Goal: Information Seeking & Learning: Understand process/instructions

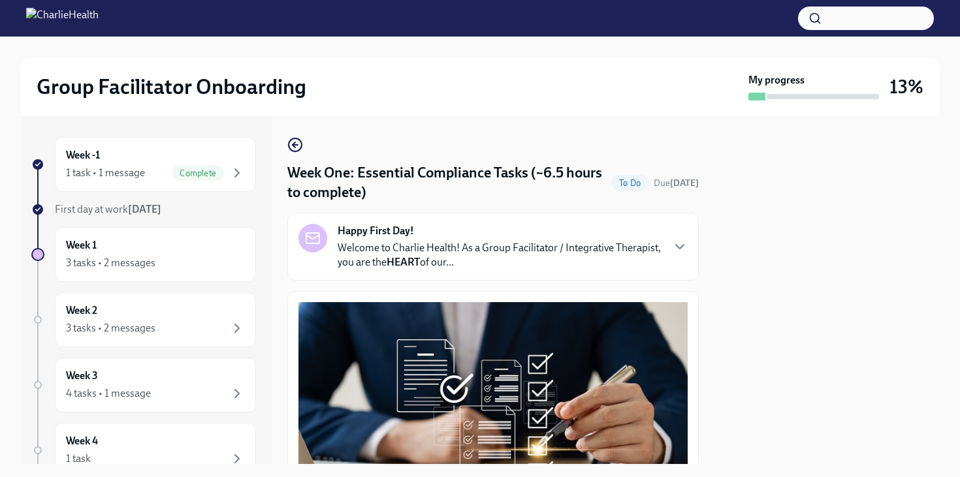
scroll to position [3092, 0]
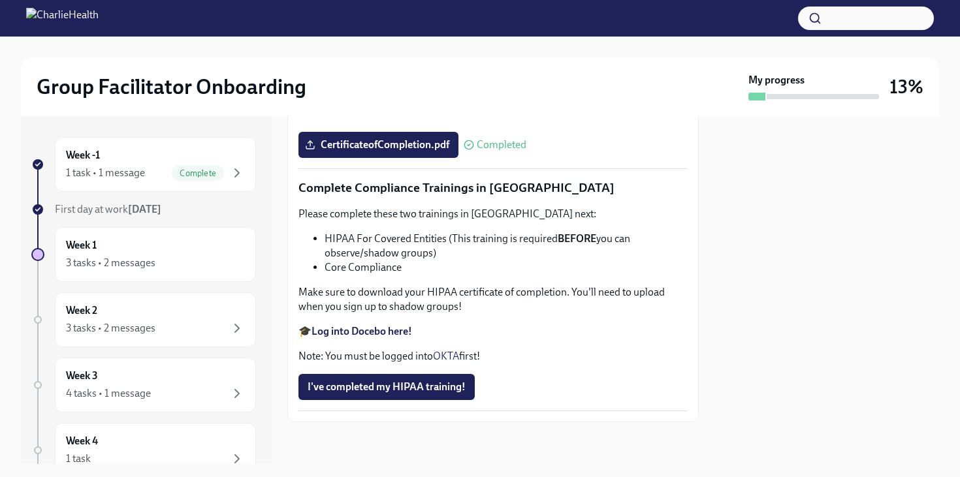
scroll to position [3092, 0]
click at [202, 249] on div "Week 1 3 tasks • 2 messages" at bounding box center [155, 254] width 179 height 33
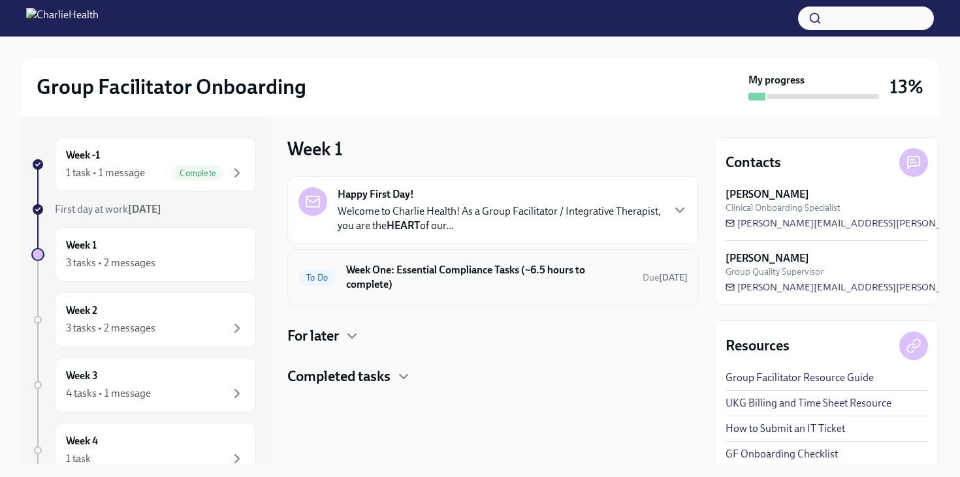
click at [423, 287] on h6 "Week One: Essential Compliance Tasks (~6.5 hours to complete)" at bounding box center [489, 277] width 286 height 29
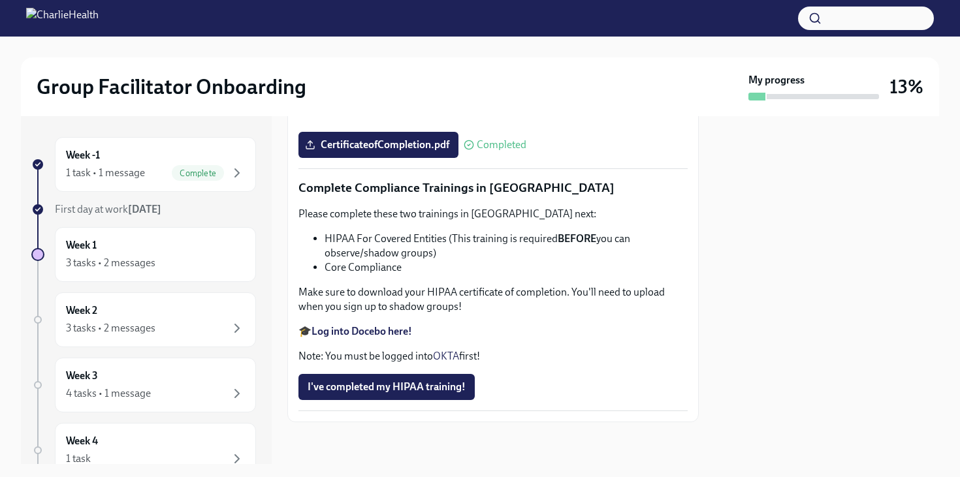
scroll to position [3092, 0]
click at [166, 321] on div "3 tasks • 2 messages" at bounding box center [155, 329] width 179 height 16
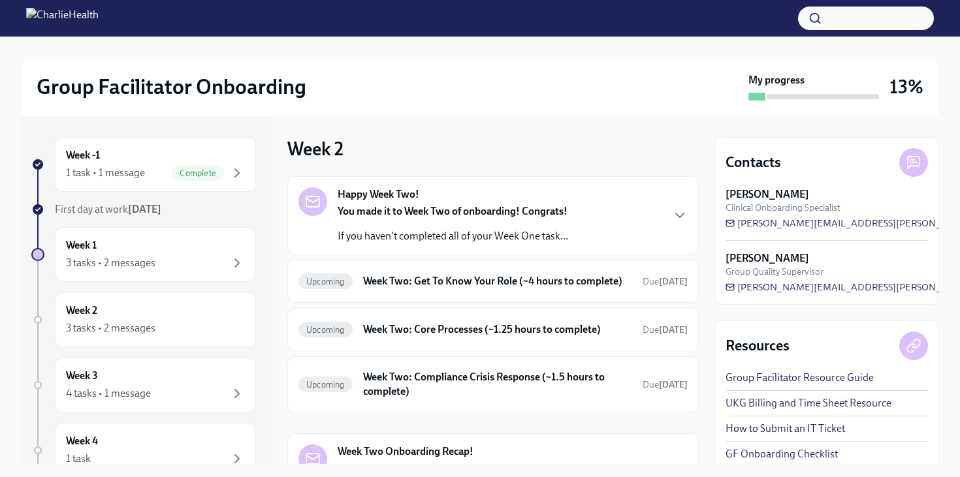
click at [444, 215] on strong "You made it to Week Two of onboarding! Congrats!" at bounding box center [453, 211] width 230 height 12
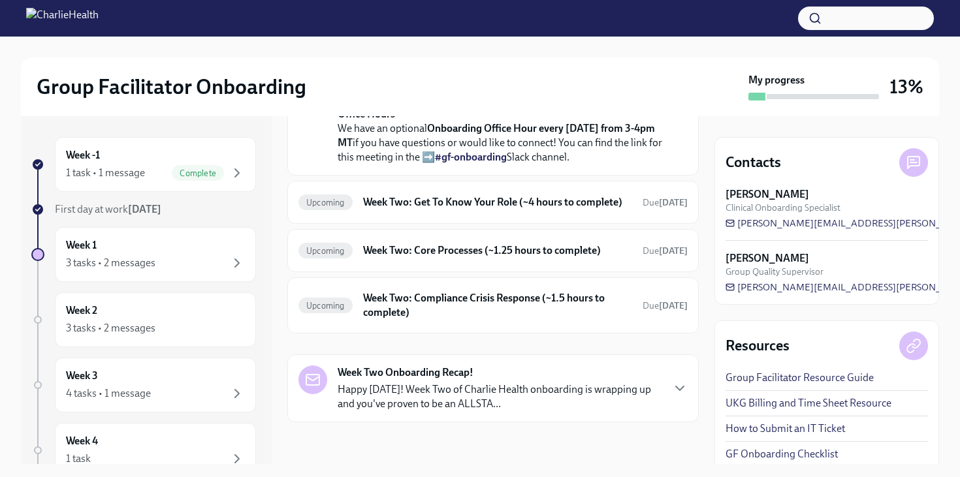
scroll to position [426, 0]
click at [396, 210] on h6 "Week Two: Get To Know Your Role (~4 hours to complete)" at bounding box center [497, 202] width 269 height 14
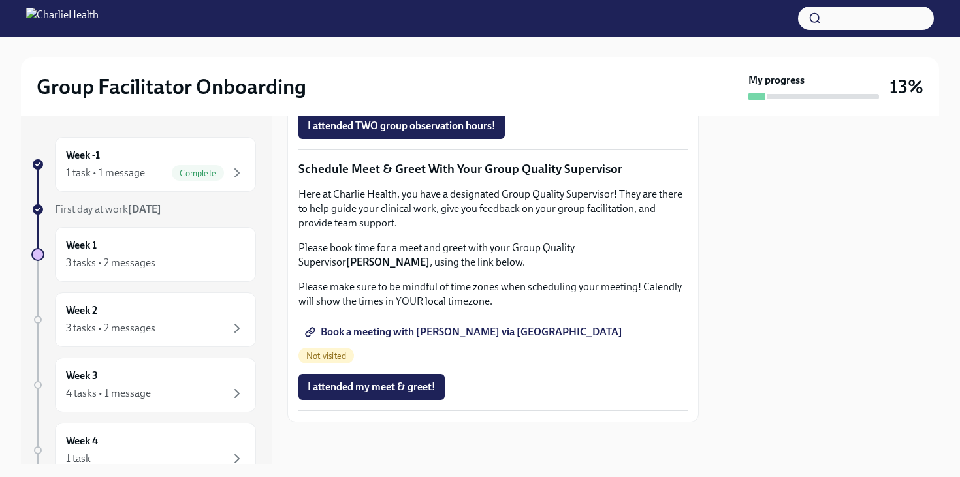
scroll to position [1270, 0]
click at [205, 247] on div "Week 1 3 tasks • 2 messages" at bounding box center [155, 254] width 179 height 33
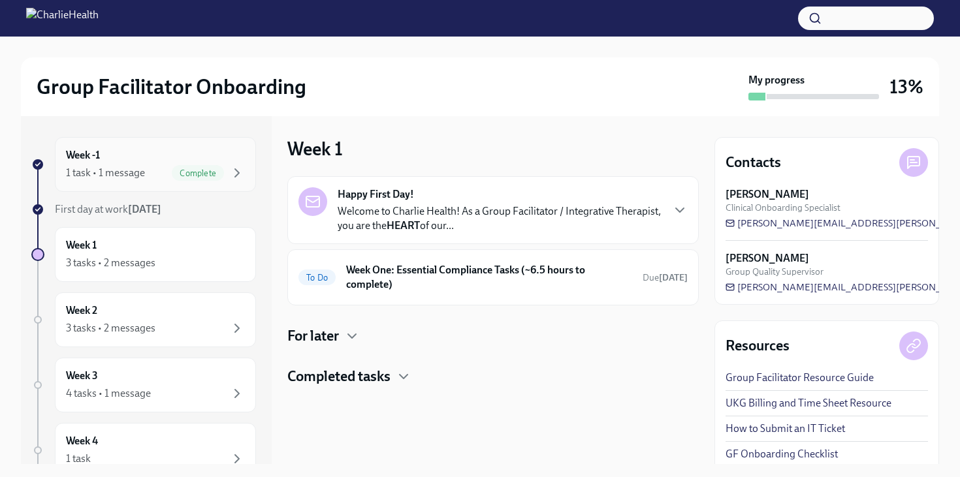
click at [217, 168] on span "Complete" at bounding box center [198, 173] width 52 height 10
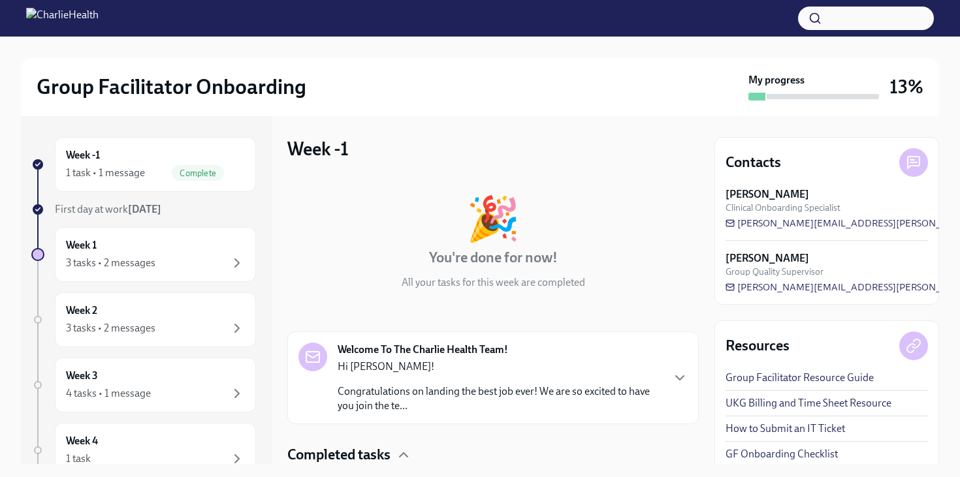
scroll to position [96, 0]
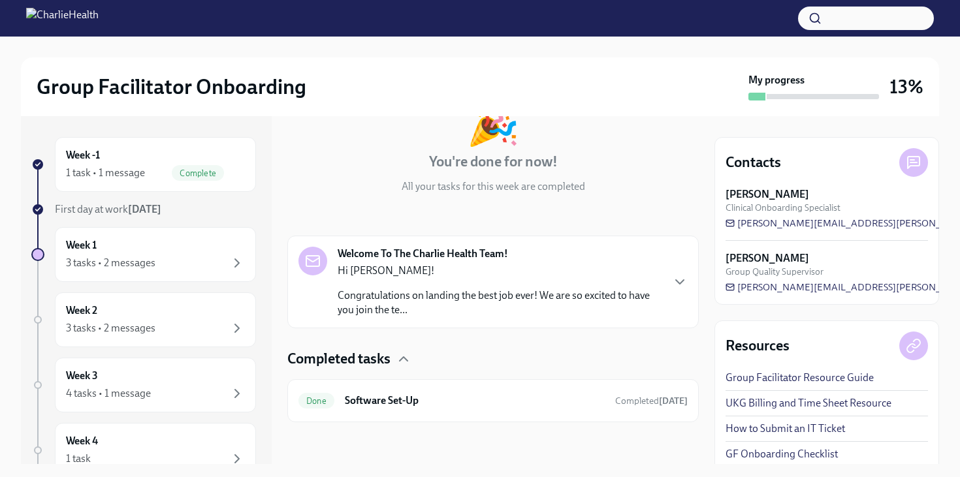
click at [455, 291] on p "Congratulations on landing the best job ever! We are so excited to have you joi…" at bounding box center [500, 303] width 324 height 29
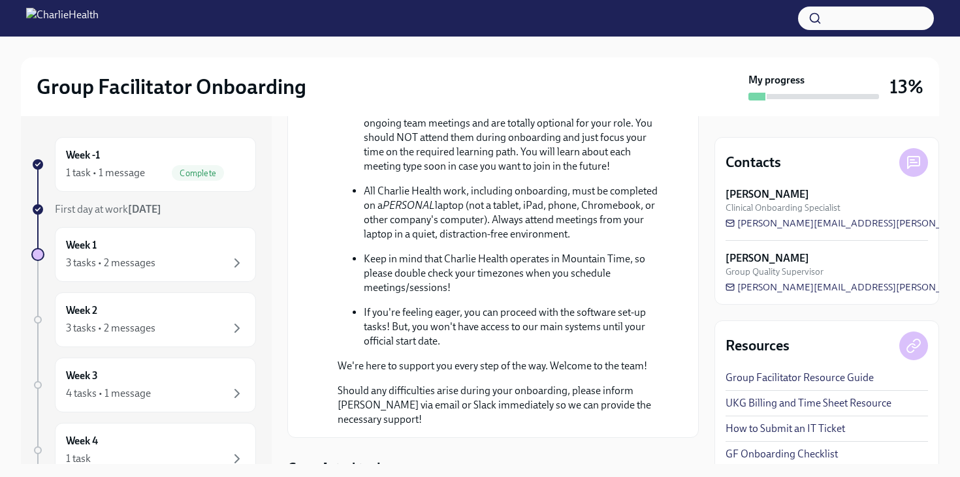
scroll to position [817, 0]
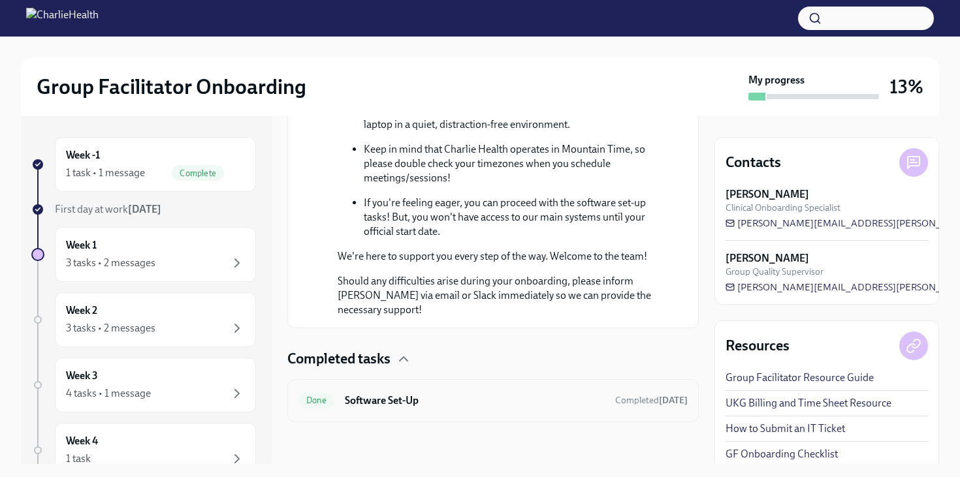
click at [398, 400] on h6 "Software Set-Up" at bounding box center [475, 401] width 260 height 14
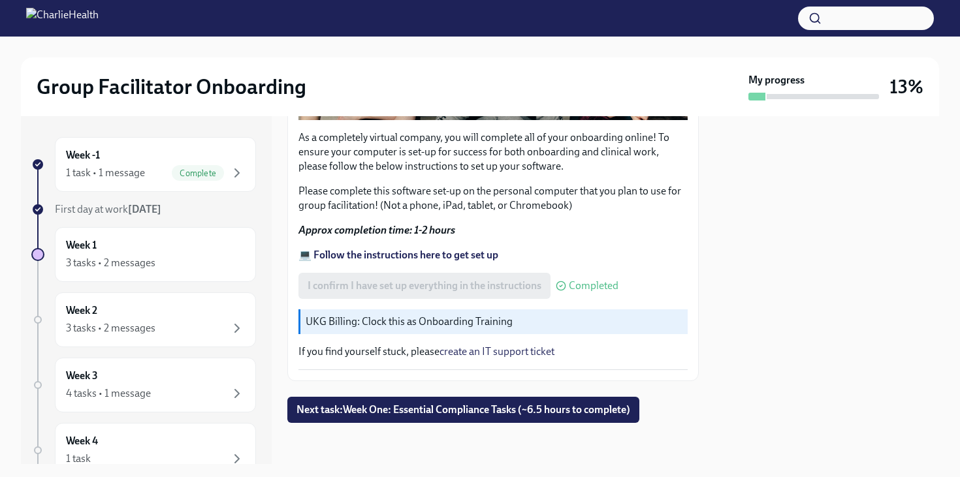
scroll to position [419, 0]
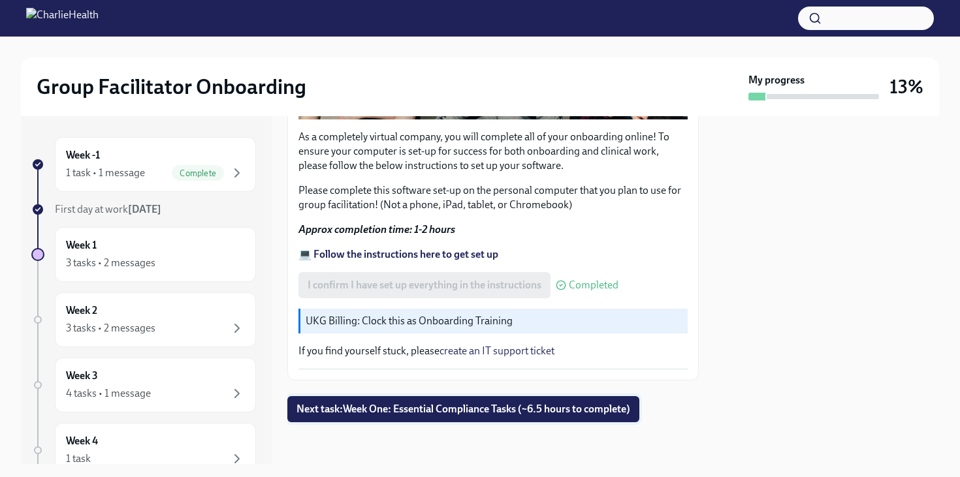
click at [416, 404] on span "Next task : Week One: Essential Compliance Tasks (~6.5 hours to complete)" at bounding box center [463, 409] width 334 height 13
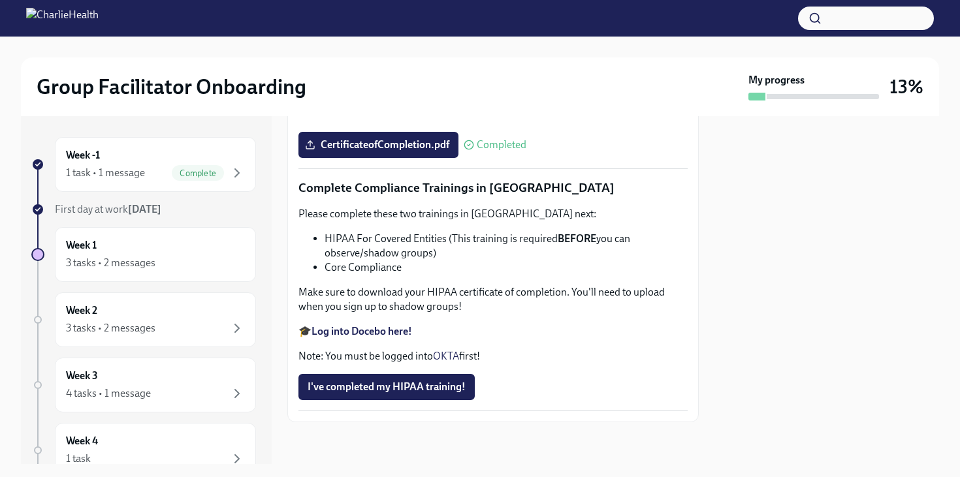
scroll to position [3092, 0]
click at [399, 385] on span "I've completed my HIPAA training!" at bounding box center [387, 387] width 158 height 13
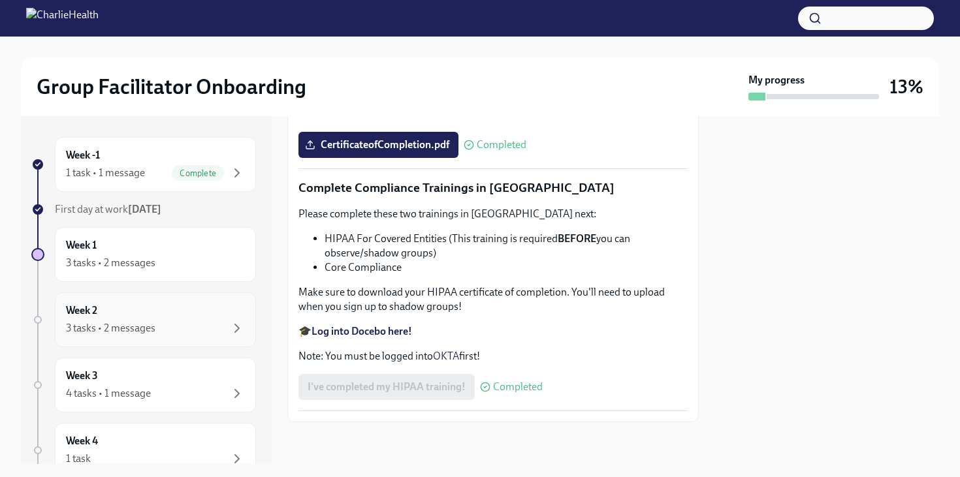
click at [159, 309] on div "Week 2 3 tasks • 2 messages" at bounding box center [155, 320] width 179 height 33
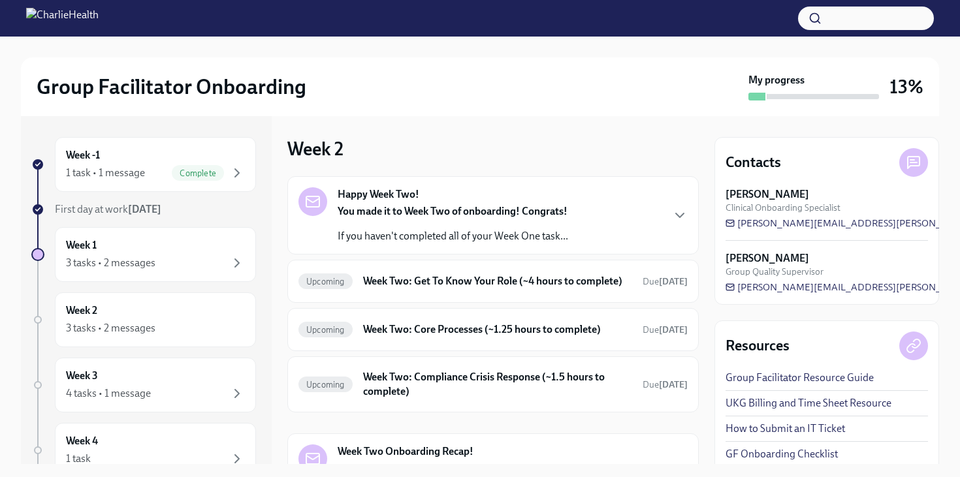
click at [424, 217] on strong "You made it to Week Two of onboarding! Congrats!" at bounding box center [453, 211] width 230 height 12
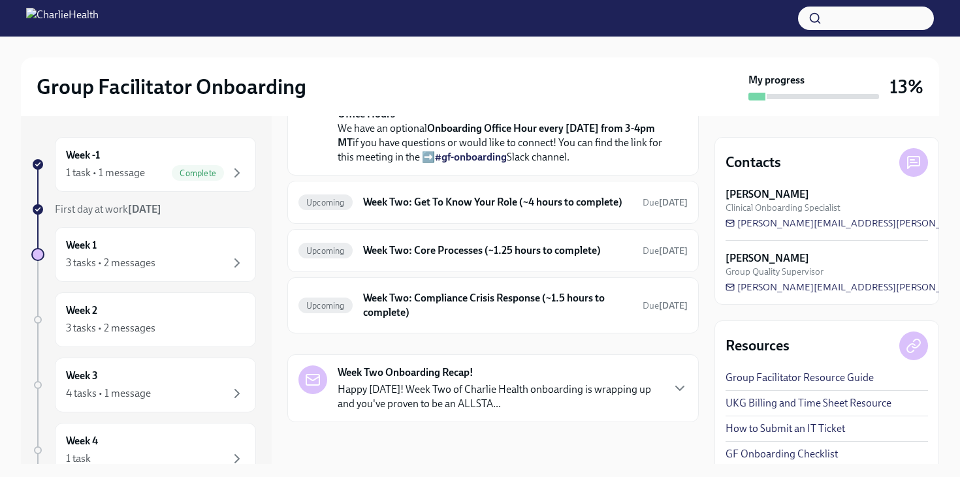
scroll to position [370, 0]
click at [415, 210] on h6 "Week Two: Get To Know Your Role (~4 hours to complete)" at bounding box center [497, 202] width 269 height 14
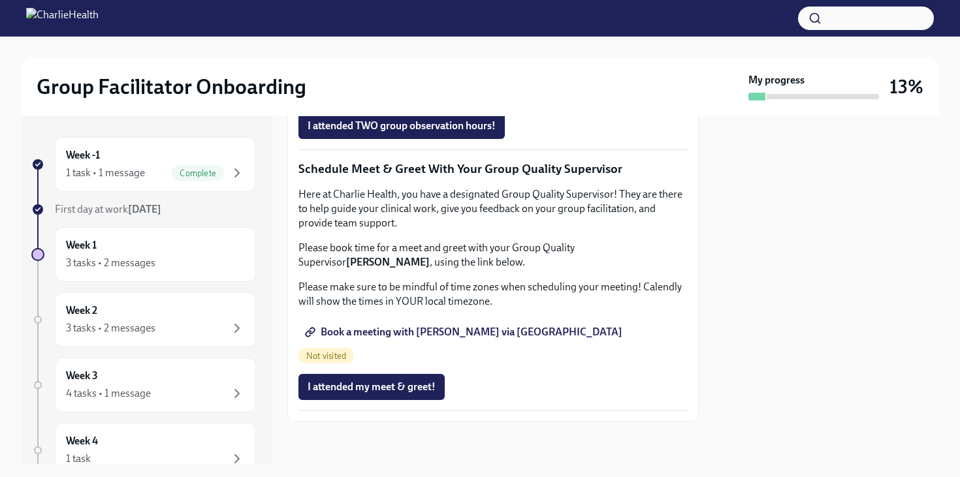
scroll to position [1270, 0]
click at [208, 255] on div "3 tasks • 2 messages" at bounding box center [155, 263] width 179 height 16
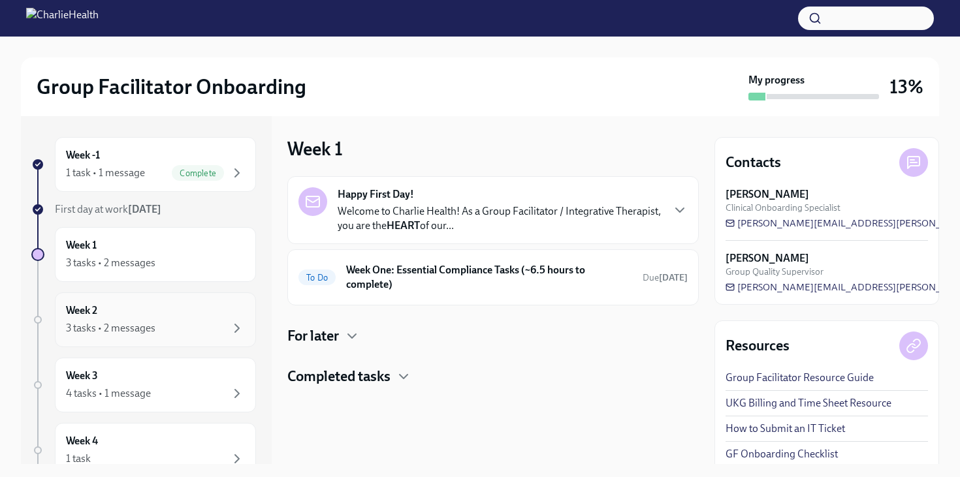
click at [170, 315] on div "Week 2 3 tasks • 2 messages" at bounding box center [155, 320] width 179 height 33
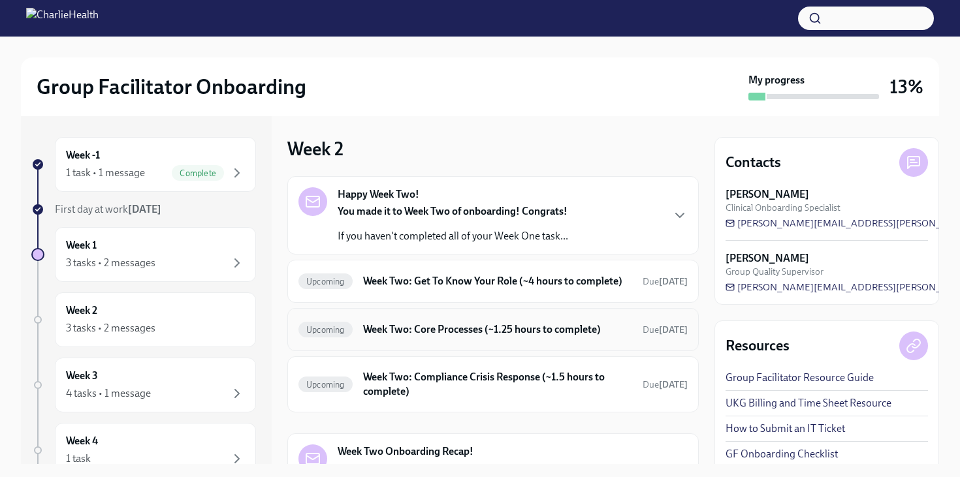
click at [423, 336] on h6 "Week Two: Core Processes (~1.25 hours to complete)" at bounding box center [497, 330] width 269 height 14
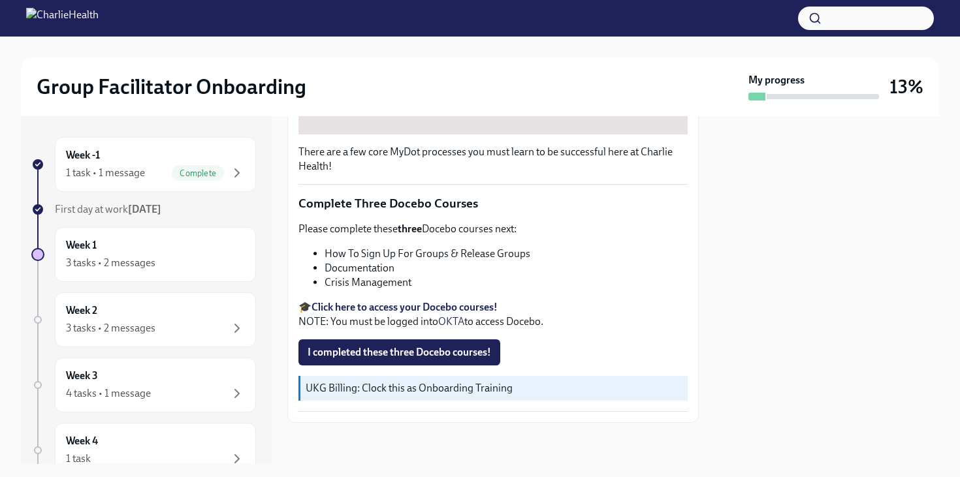
scroll to position [439, 0]
click at [190, 321] on div "3 tasks • 2 messages" at bounding box center [155, 329] width 179 height 16
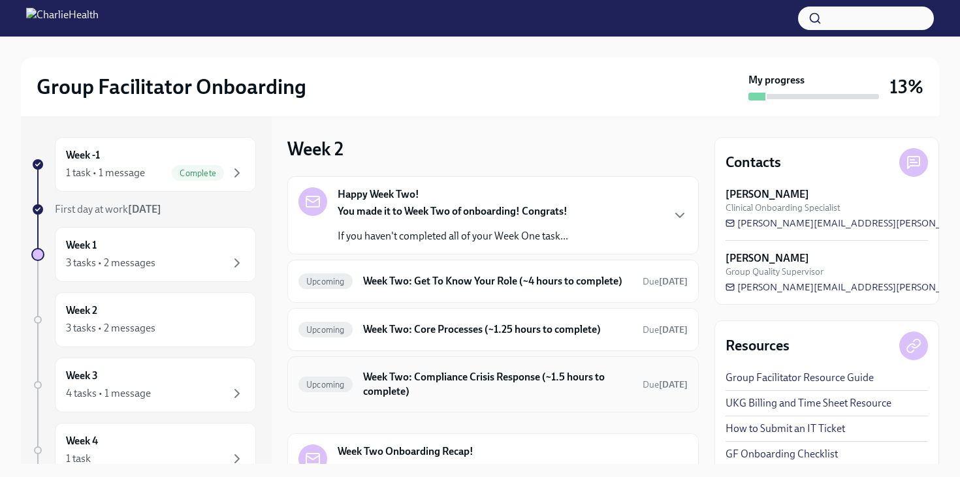
click at [384, 398] on h6 "Week Two: Compliance Crisis Response (~1.5 hours to complete)" at bounding box center [497, 384] width 269 height 29
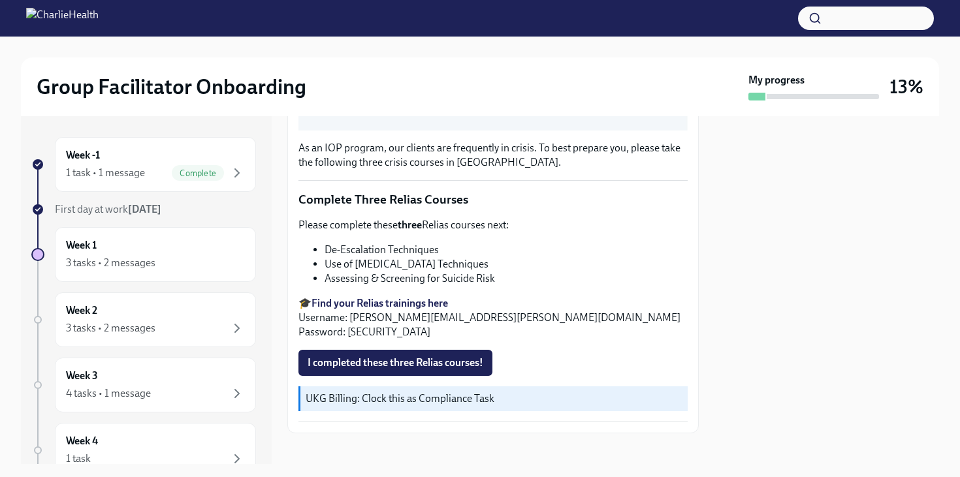
scroll to position [428, 0]
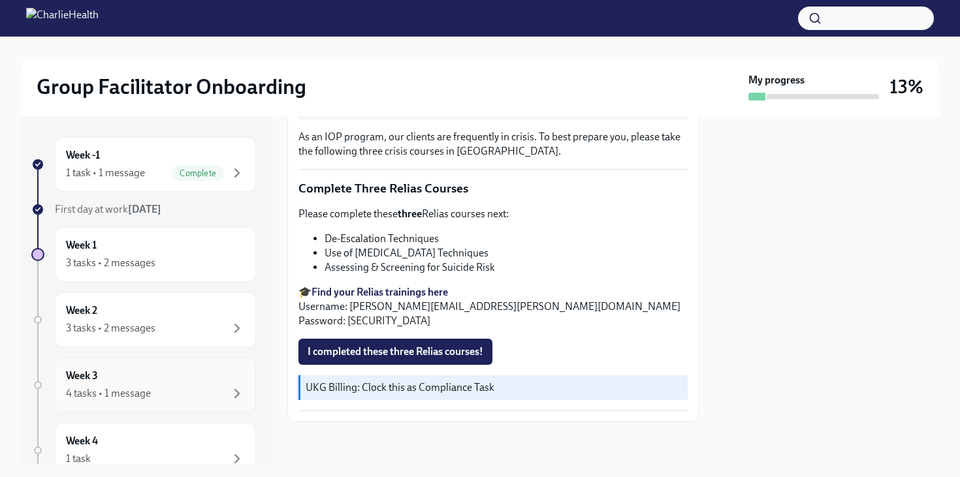
click at [190, 387] on div "4 tasks • 1 message" at bounding box center [155, 394] width 179 height 16
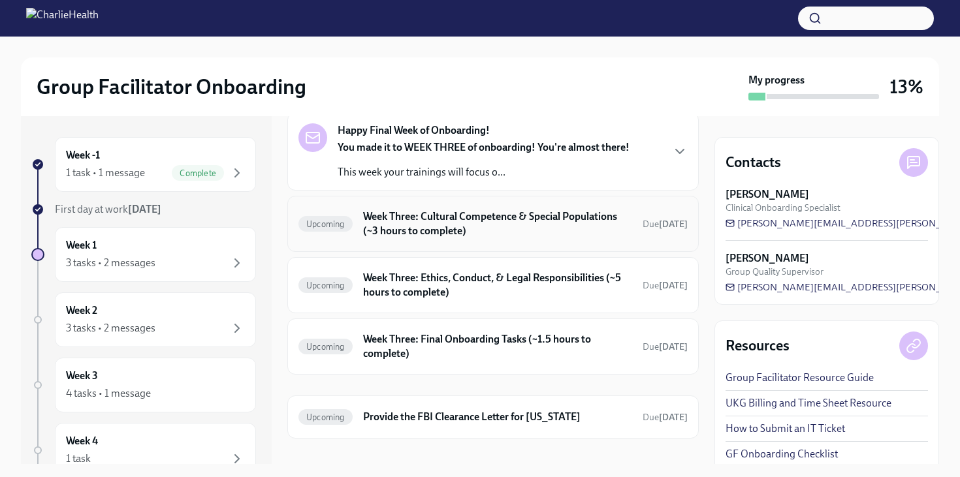
scroll to position [80, 0]
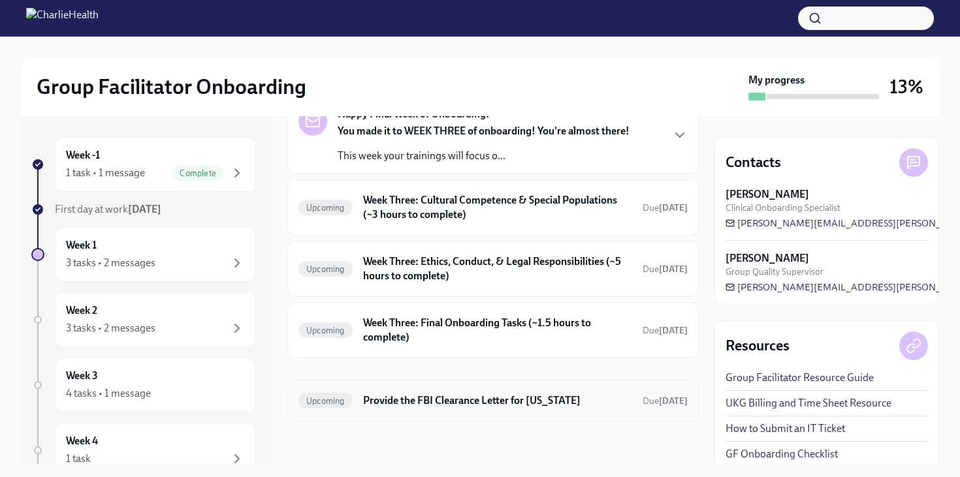
click at [388, 402] on h6 "Provide the FBI Clearance Letter for [US_STATE]" at bounding box center [497, 401] width 269 height 14
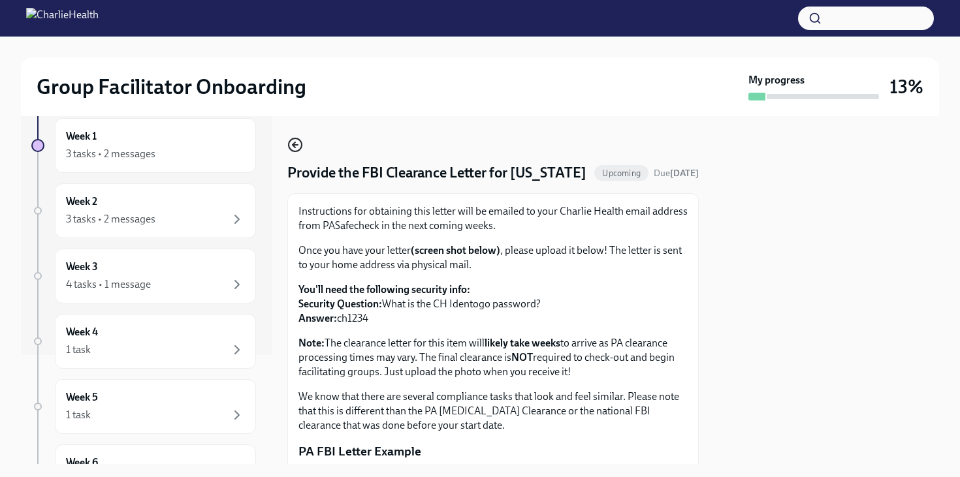
click at [294, 143] on icon "button" at bounding box center [294, 144] width 3 height 5
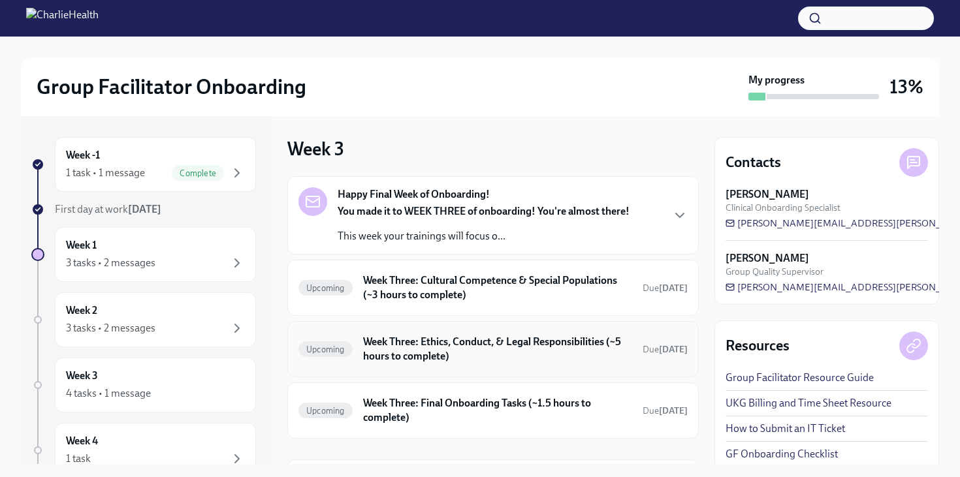
click at [420, 341] on h6 "Week Three: Ethics, Conduct, & Legal Responsibilities (~5 hours to complete)" at bounding box center [497, 349] width 269 height 29
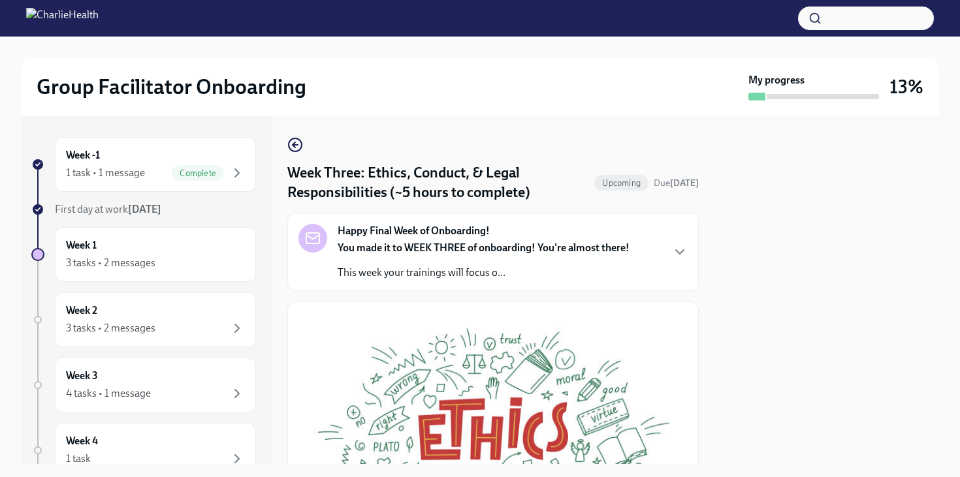
click at [389, 234] on strong "Happy Final Week of Onboarding!" at bounding box center [414, 231] width 152 height 14
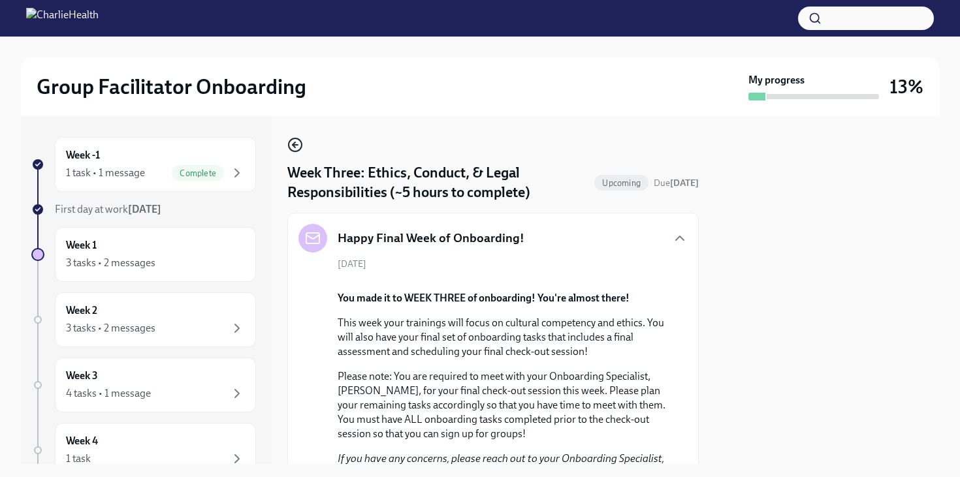
click at [293, 149] on icon "button" at bounding box center [295, 145] width 16 height 16
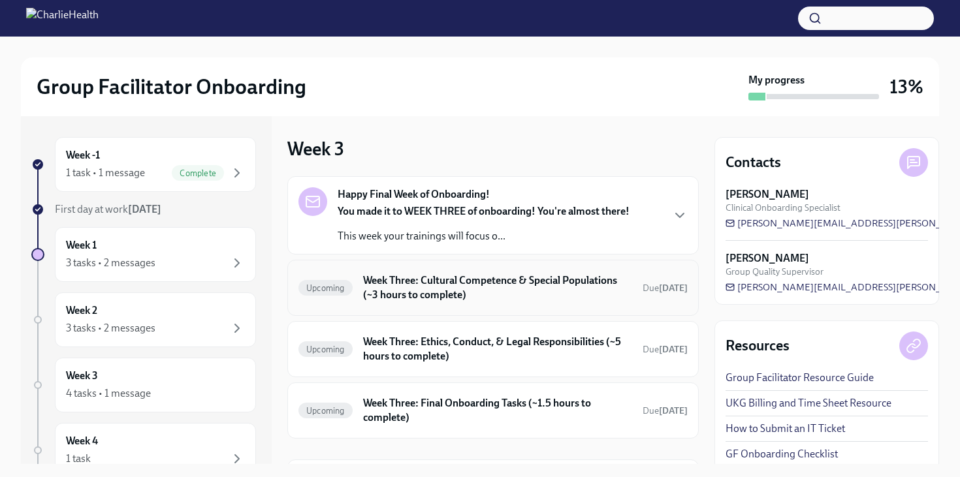
click at [434, 287] on h6 "Week Three: Cultural Competence & Special Populations (~3 hours to complete)" at bounding box center [497, 288] width 269 height 29
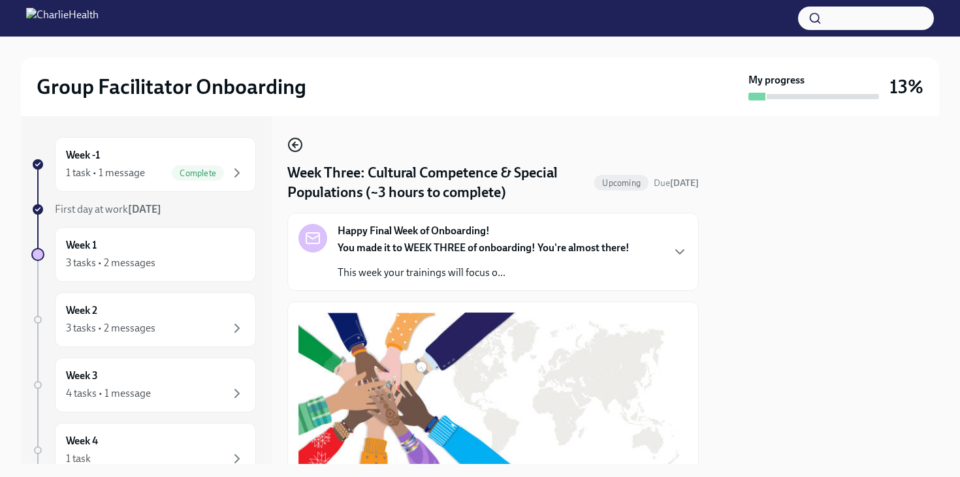
click at [293, 145] on icon "button" at bounding box center [294, 144] width 3 height 5
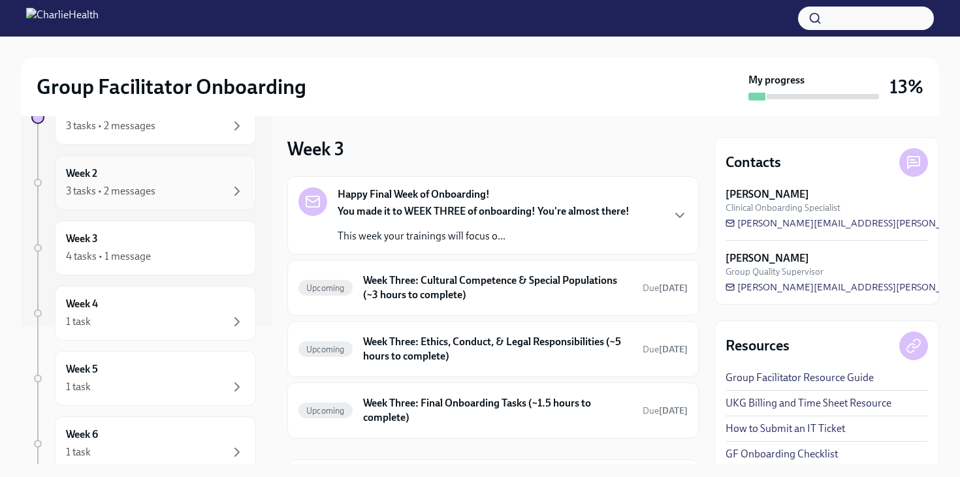
scroll to position [140, 0]
click at [199, 306] on div "Week 4 1 task" at bounding box center [155, 310] width 179 height 33
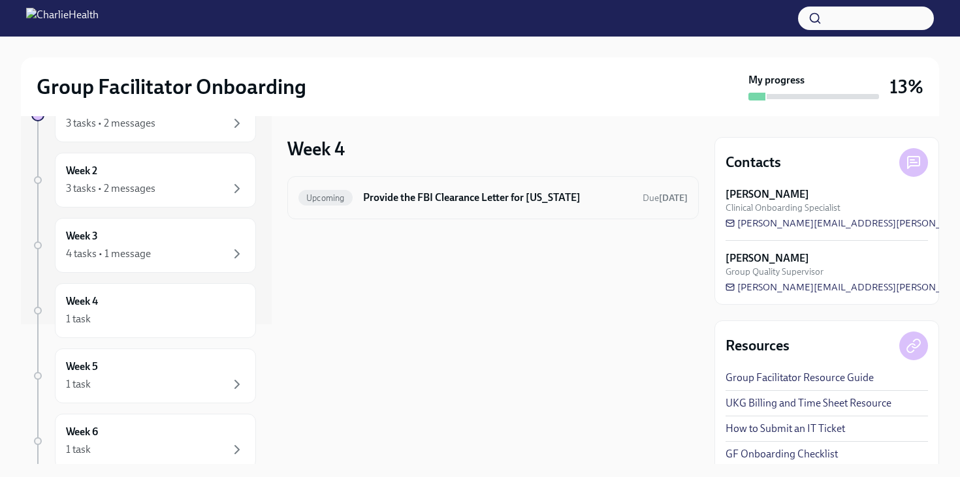
click at [438, 203] on h6 "Provide the FBI Clearance Letter for [US_STATE]" at bounding box center [497, 198] width 269 height 14
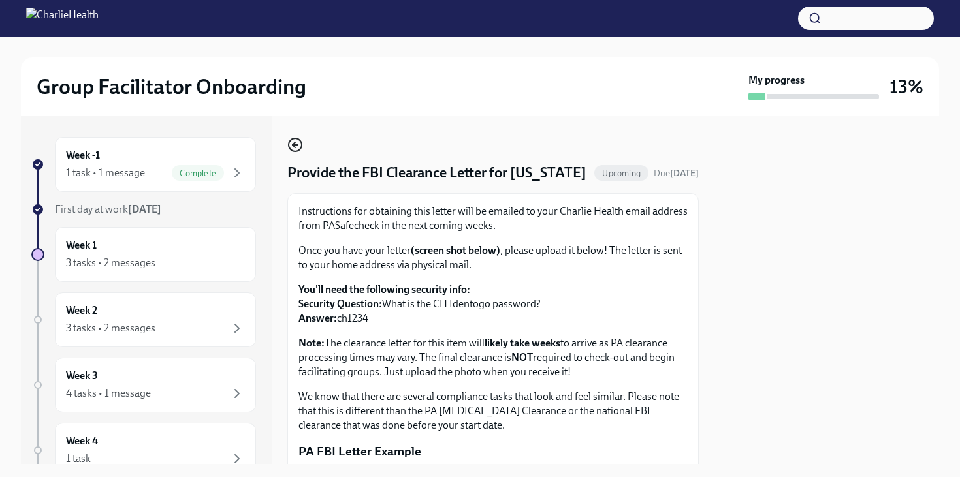
click at [300, 151] on icon "button" at bounding box center [295, 145] width 16 height 16
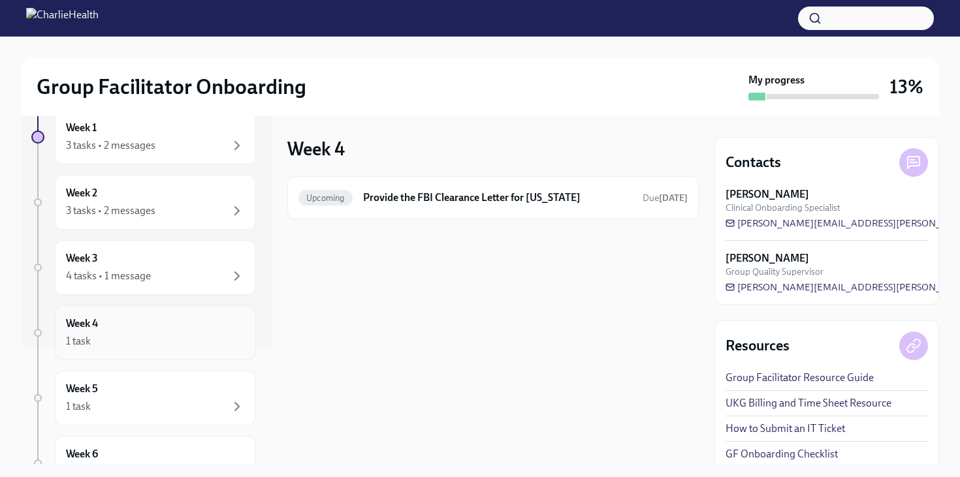
scroll to position [117, 0]
click at [127, 408] on div "1 task" at bounding box center [155, 408] width 179 height 16
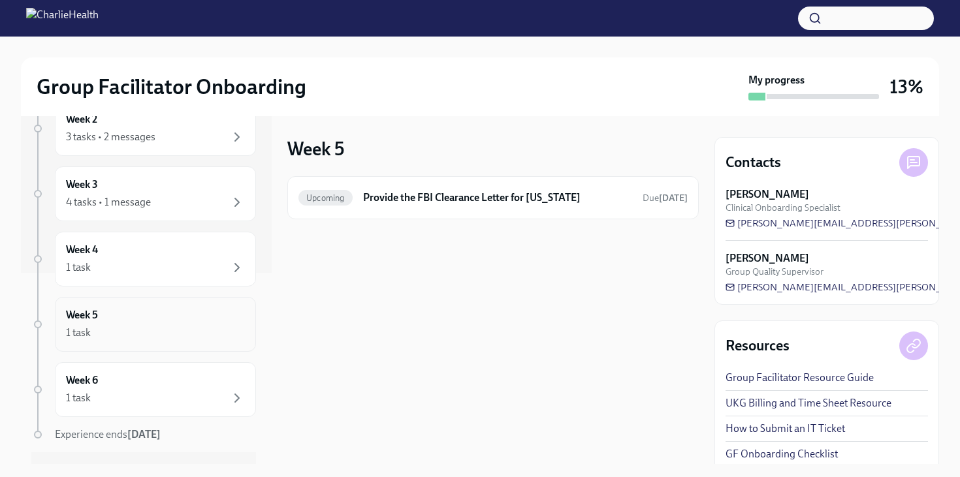
scroll to position [193, 0]
click at [127, 408] on div "Week 6 1 task" at bounding box center [155, 387] width 201 height 55
click at [457, 207] on div "Upcoming Provide the FBI Clearance Letter for [US_STATE] Due [DATE]" at bounding box center [492, 197] width 389 height 21
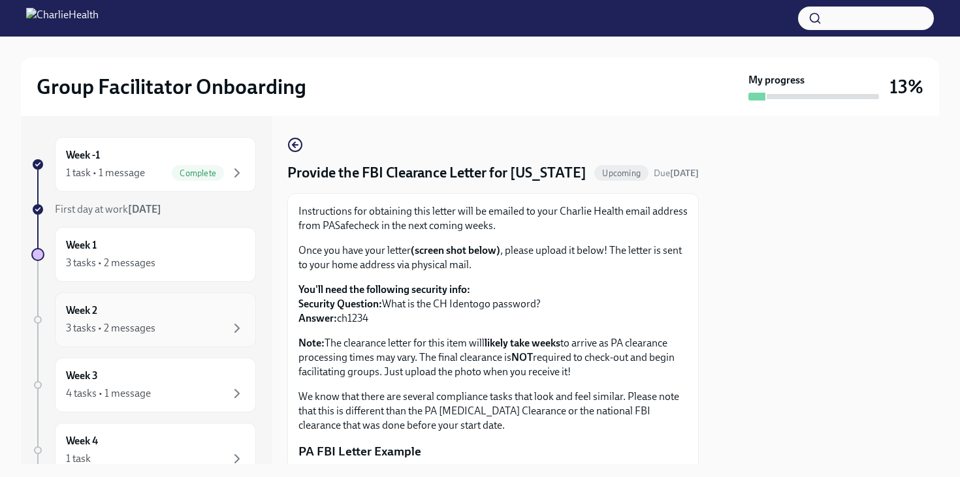
click at [172, 319] on div "Week 2 3 tasks • 2 messages" at bounding box center [155, 320] width 179 height 33
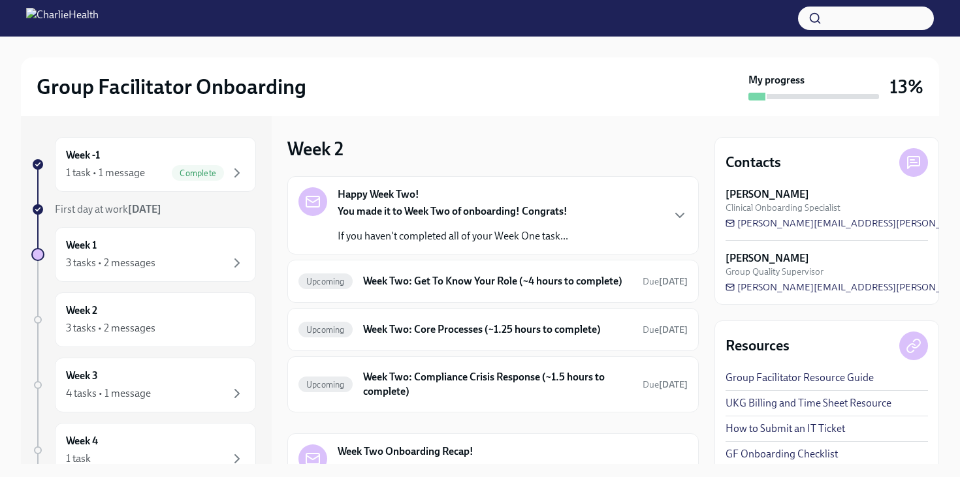
click at [458, 231] on p "If you haven't completed all of your Week One task..." at bounding box center [453, 236] width 230 height 14
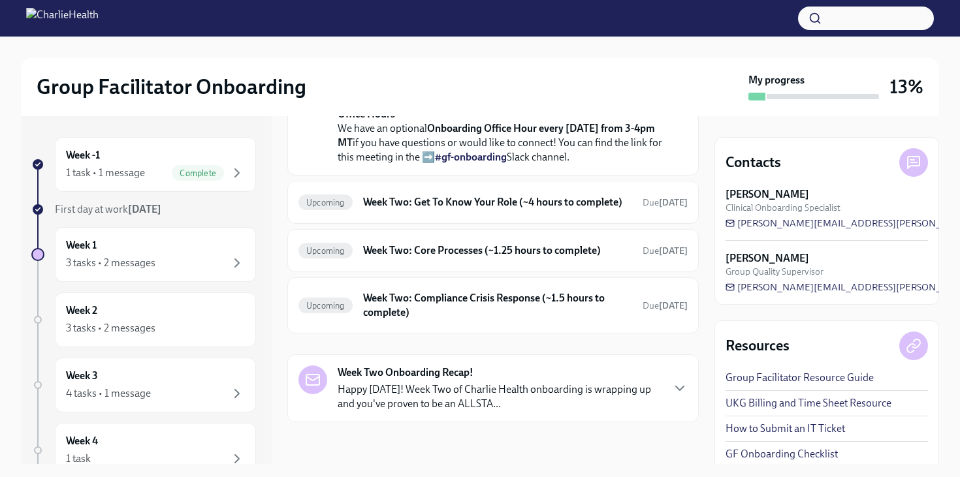
scroll to position [444, 0]
click at [398, 210] on h6 "Week Two: Get To Know Your Role (~4 hours to complete)" at bounding box center [497, 202] width 269 height 14
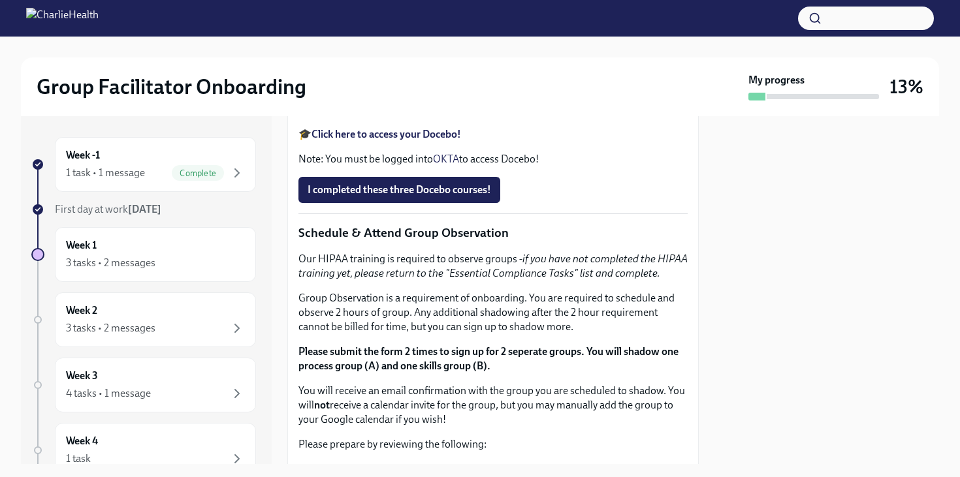
scroll to position [594, 0]
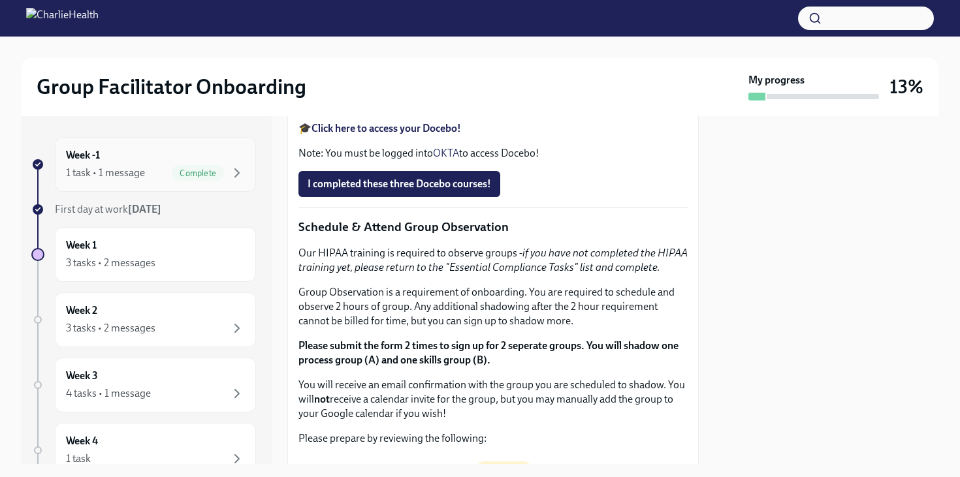
click at [187, 165] on div "Complete" at bounding box center [198, 173] width 52 height 16
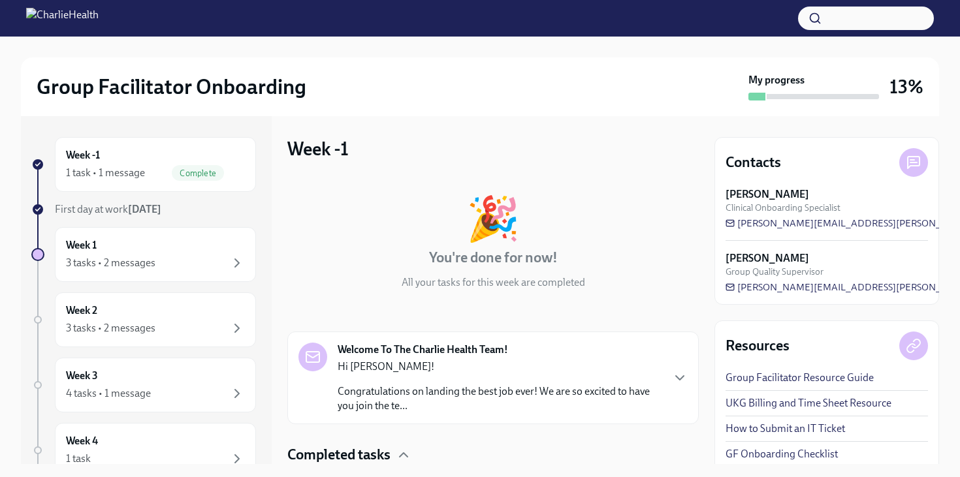
scroll to position [96, 0]
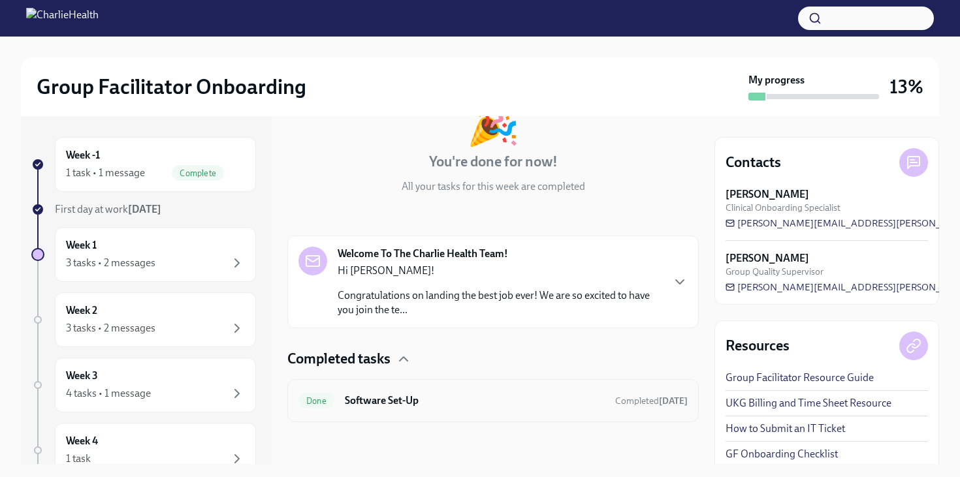
click at [383, 398] on h6 "Software Set-Up" at bounding box center [475, 401] width 260 height 14
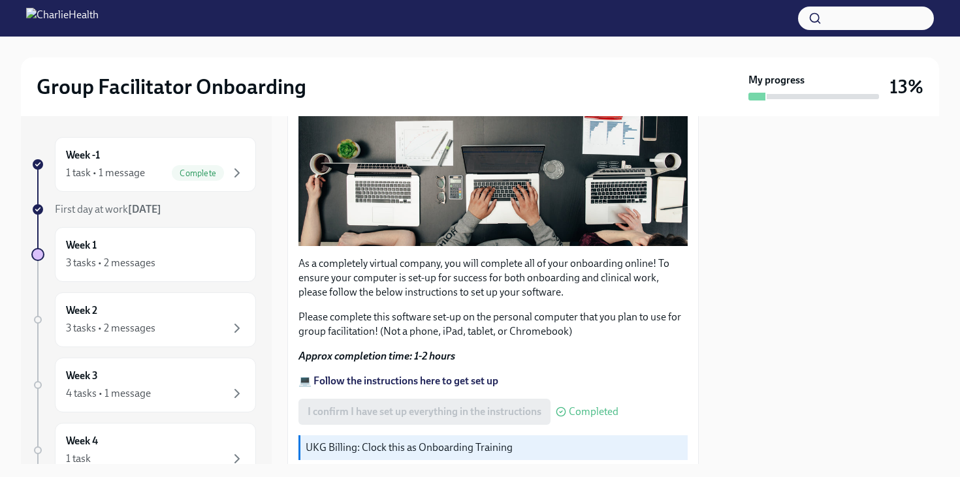
scroll to position [419, 0]
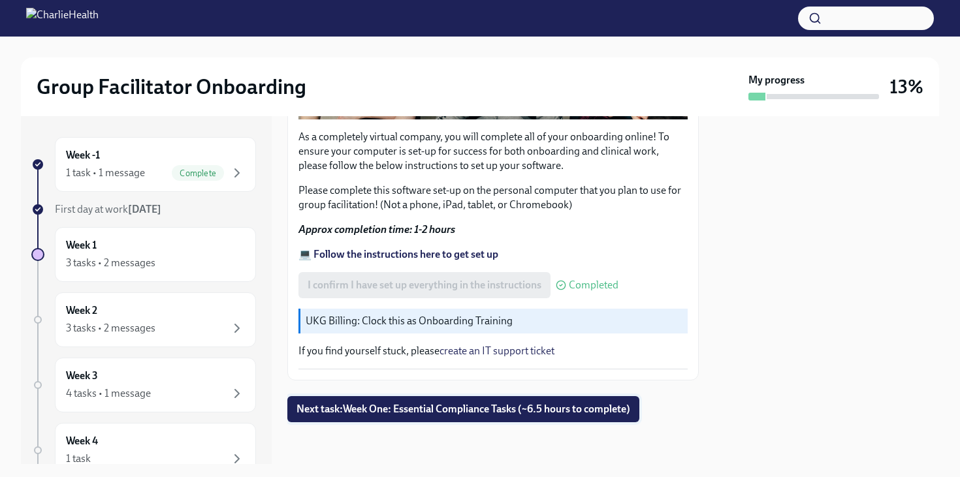
click at [393, 411] on span "Next task : Week One: Essential Compliance Tasks (~6.5 hours to complete)" at bounding box center [463, 409] width 334 height 13
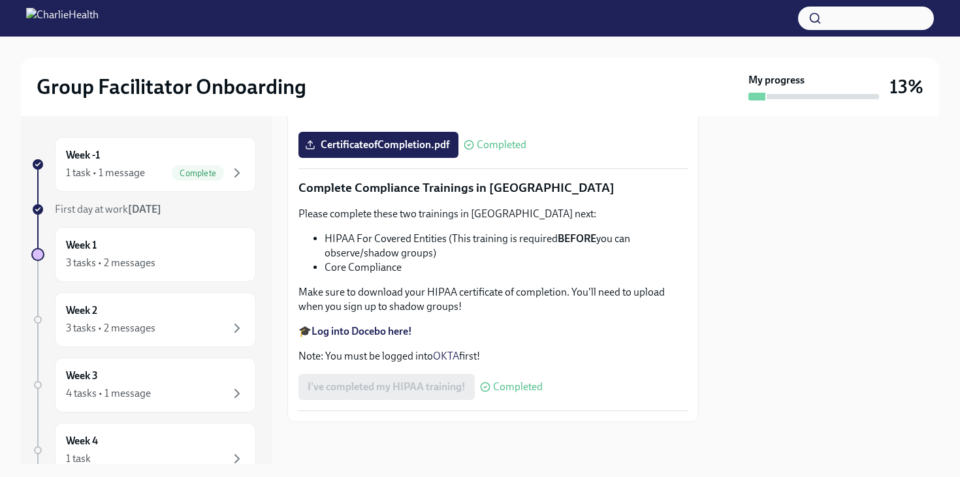
scroll to position [3092, 0]
click at [203, 266] on div "3 tasks • 2 messages" at bounding box center [155, 263] width 179 height 16
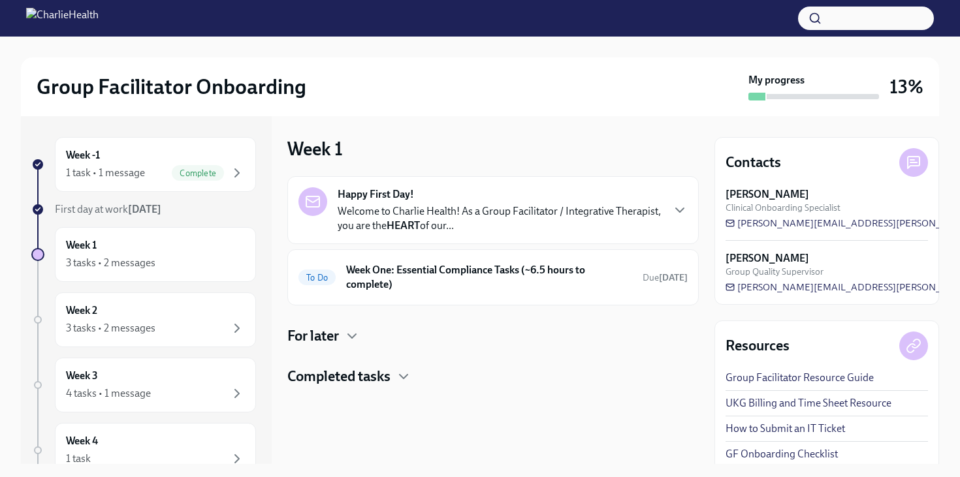
click at [313, 340] on h4 "For later" at bounding box center [313, 336] width 52 height 20
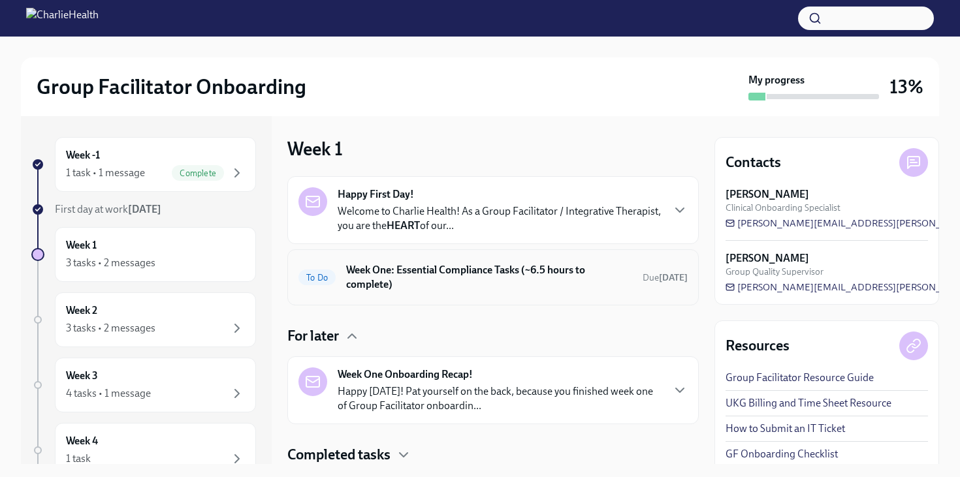
click at [405, 288] on h6 "Week One: Essential Compliance Tasks (~6.5 hours to complete)" at bounding box center [489, 277] width 286 height 29
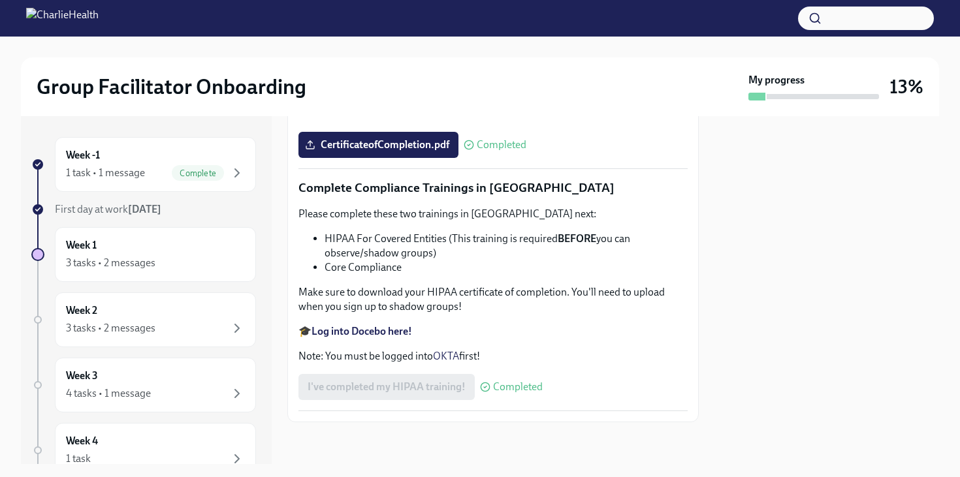
scroll to position [3092, 0]
click at [159, 328] on div "3 tasks • 2 messages" at bounding box center [155, 329] width 179 height 16
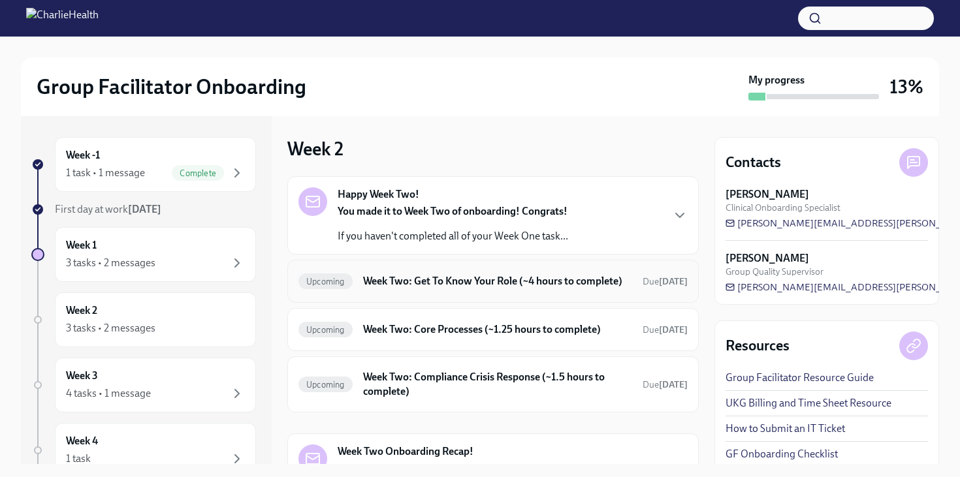
click at [444, 286] on h6 "Week Two: Get To Know Your Role (~4 hours to complete)" at bounding box center [497, 281] width 269 height 14
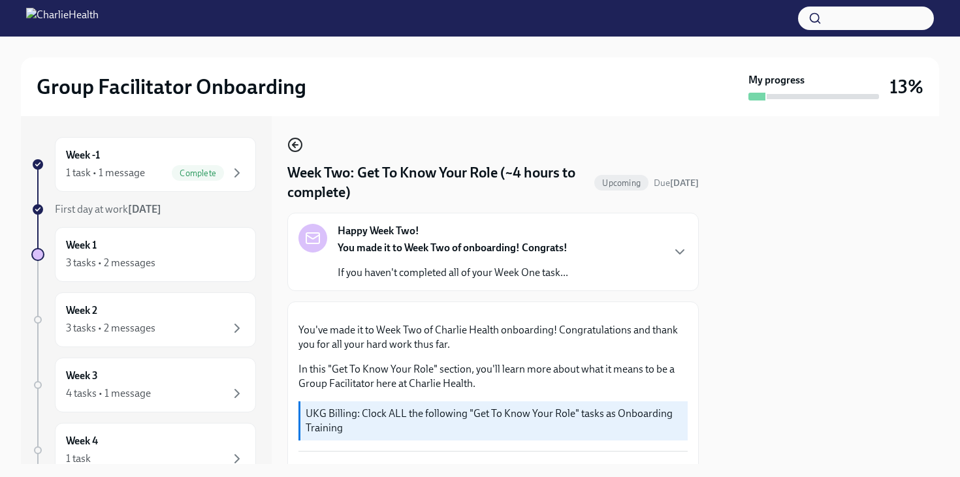
click at [294, 144] on icon "button" at bounding box center [295, 145] width 16 height 16
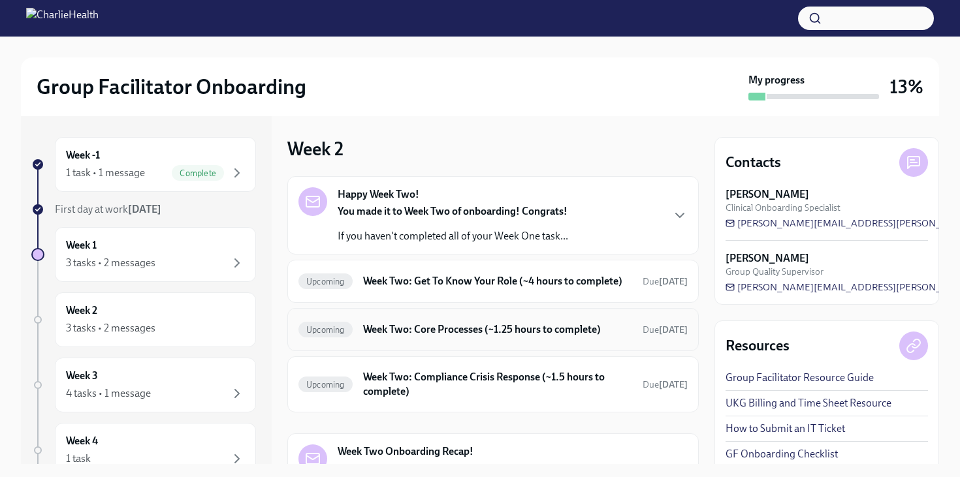
click at [385, 337] on h6 "Week Two: Core Processes (~1.25 hours to complete)" at bounding box center [497, 330] width 269 height 14
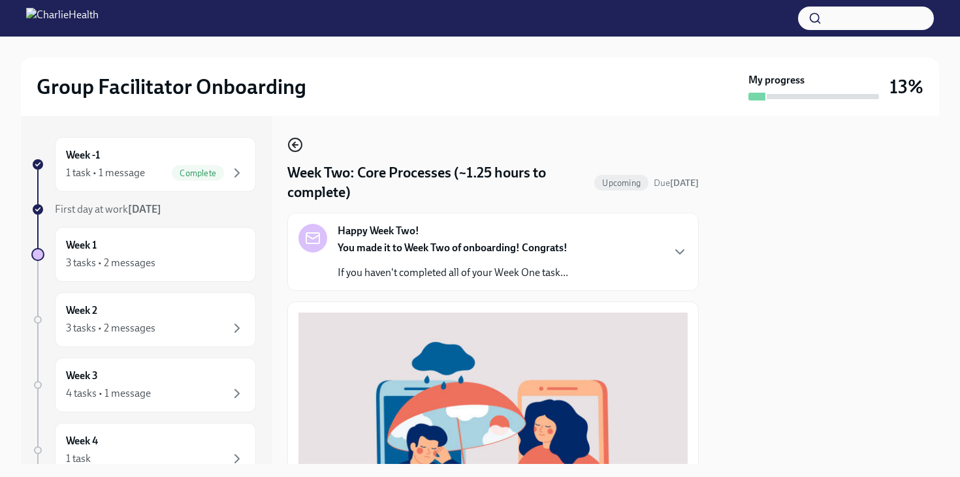
click at [294, 146] on icon "button" at bounding box center [295, 145] width 16 height 16
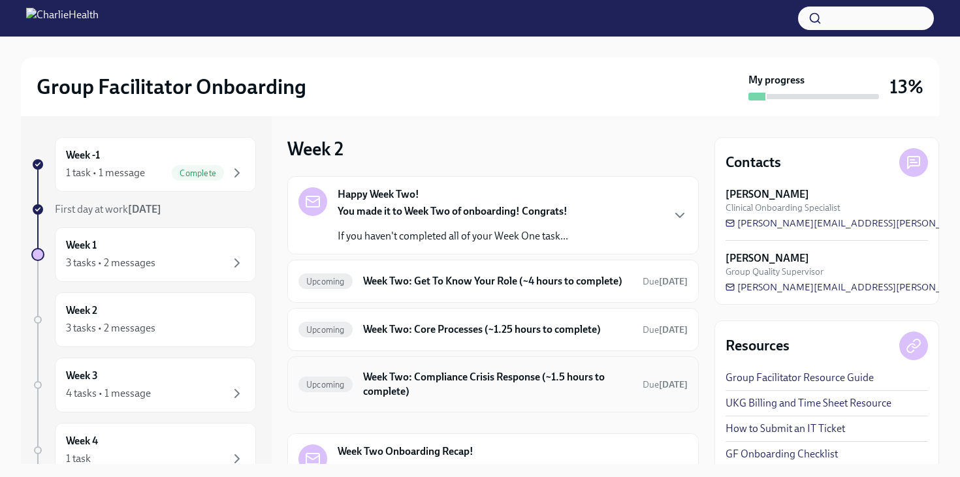
click at [430, 385] on h6 "Week Two: Compliance Crisis Response (~1.5 hours to complete)" at bounding box center [497, 384] width 269 height 29
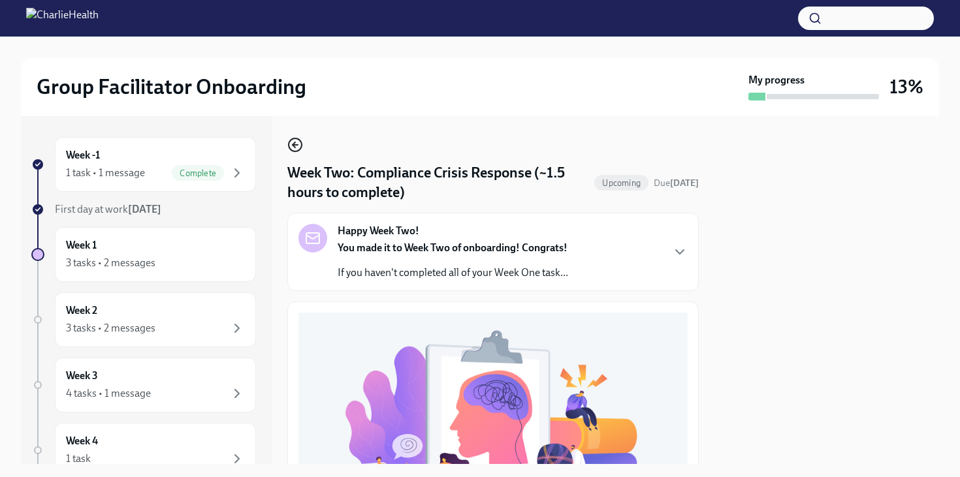
click at [293, 144] on icon "button" at bounding box center [294, 144] width 3 height 5
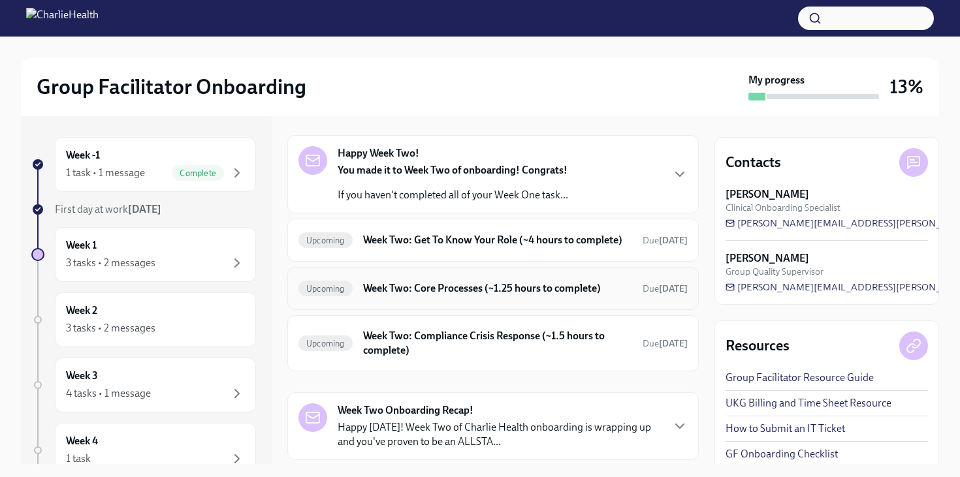
scroll to position [92, 0]
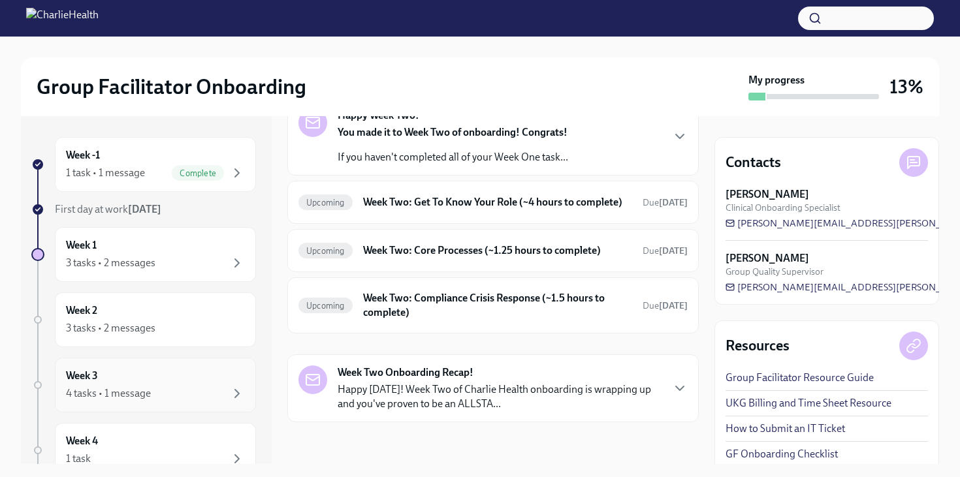
click at [176, 389] on div "4 tasks • 1 message" at bounding box center [155, 394] width 179 height 16
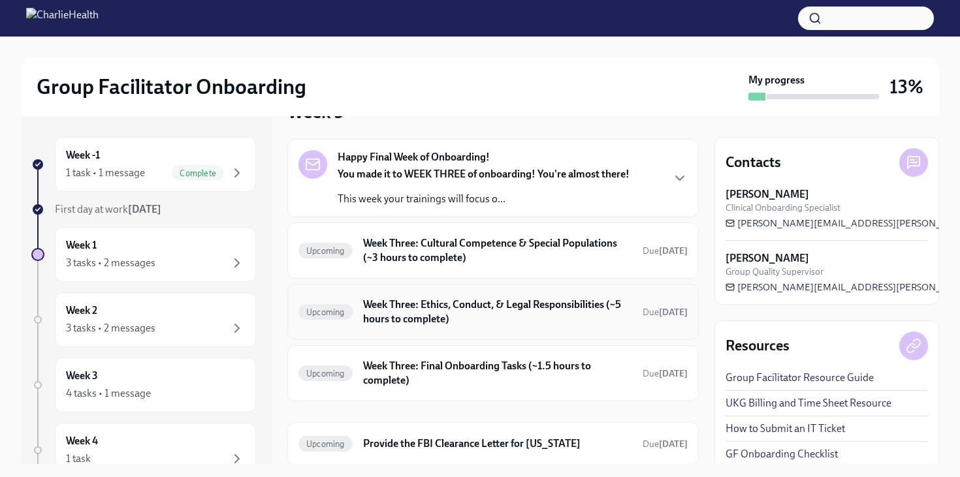
scroll to position [39, 0]
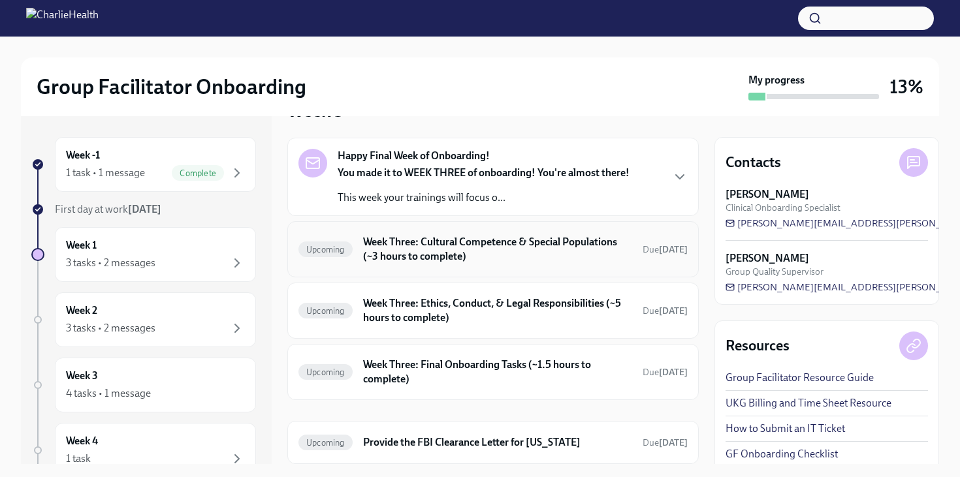
click at [399, 249] on h6 "Week Three: Cultural Competence & Special Populations (~3 hours to complete)" at bounding box center [497, 249] width 269 height 29
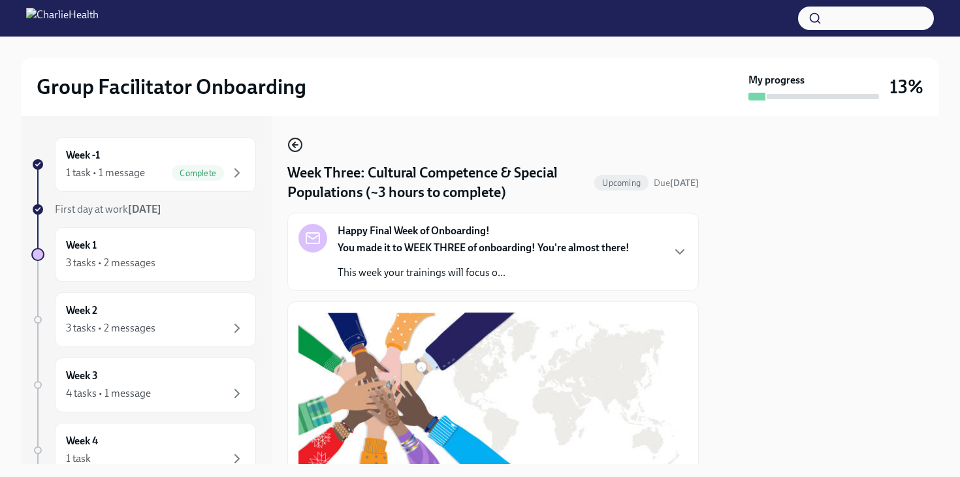
click at [296, 144] on icon "button" at bounding box center [295, 145] width 16 height 16
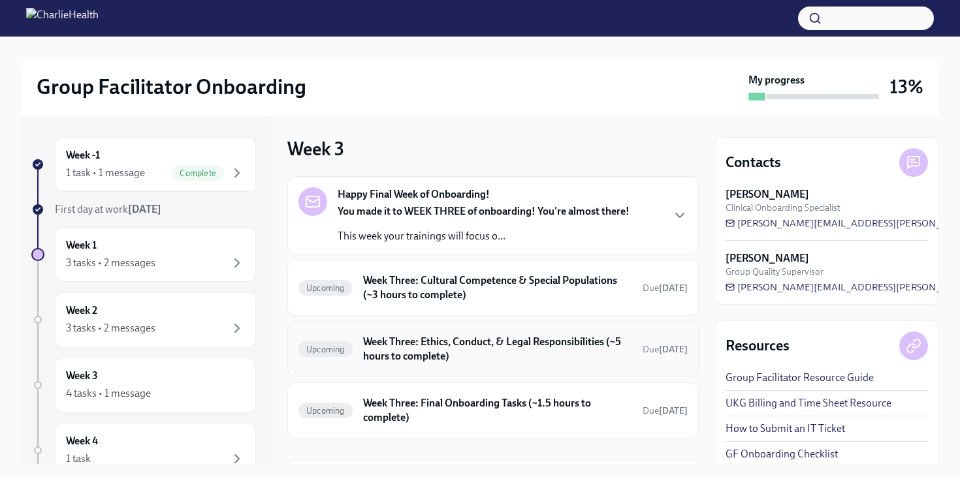
click at [401, 342] on h6 "Week Three: Ethics, Conduct, & Legal Responsibilities (~5 hours to complete)" at bounding box center [497, 349] width 269 height 29
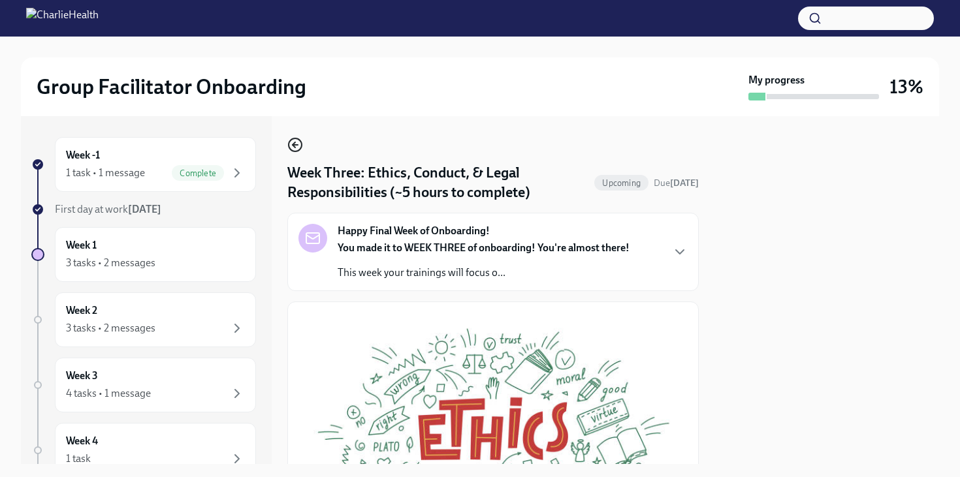
click at [290, 142] on icon "button" at bounding box center [295, 145] width 16 height 16
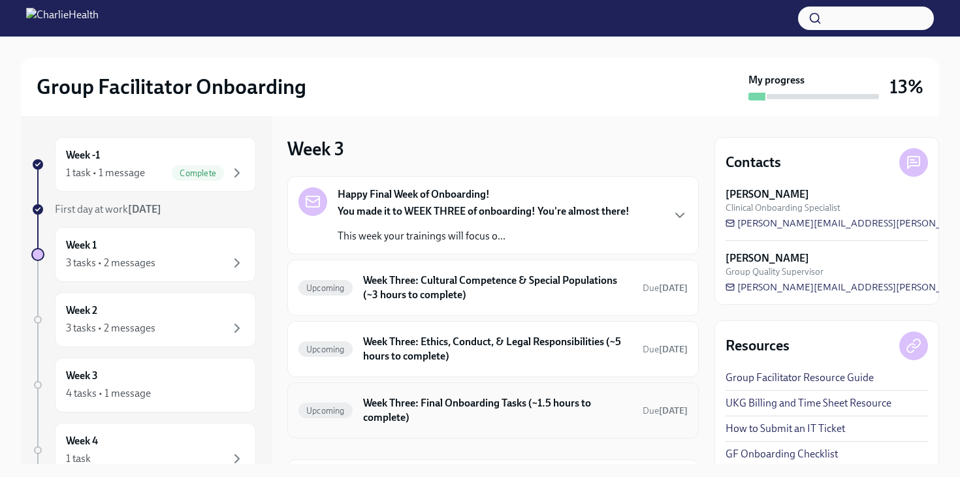
click at [388, 401] on h6 "Week Three: Final Onboarding Tasks (~1.5 hours to complete)" at bounding box center [497, 410] width 269 height 29
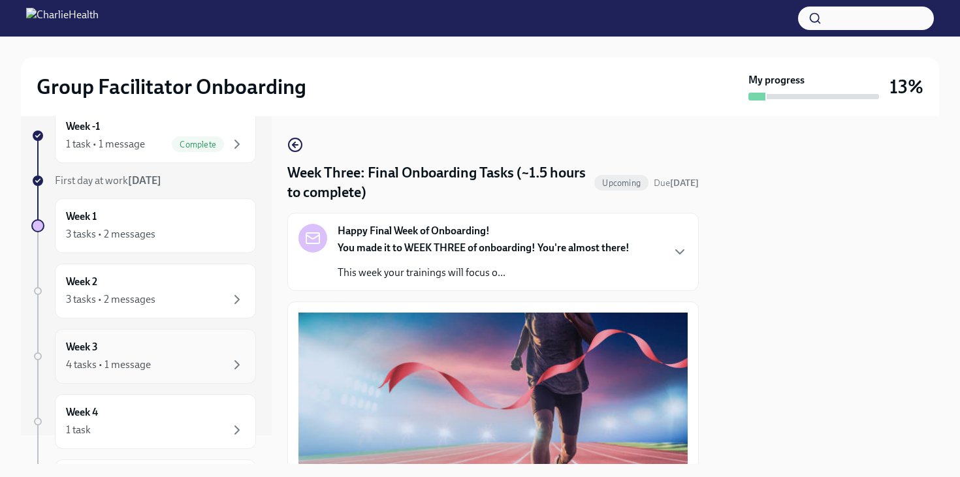
scroll to position [33, 0]
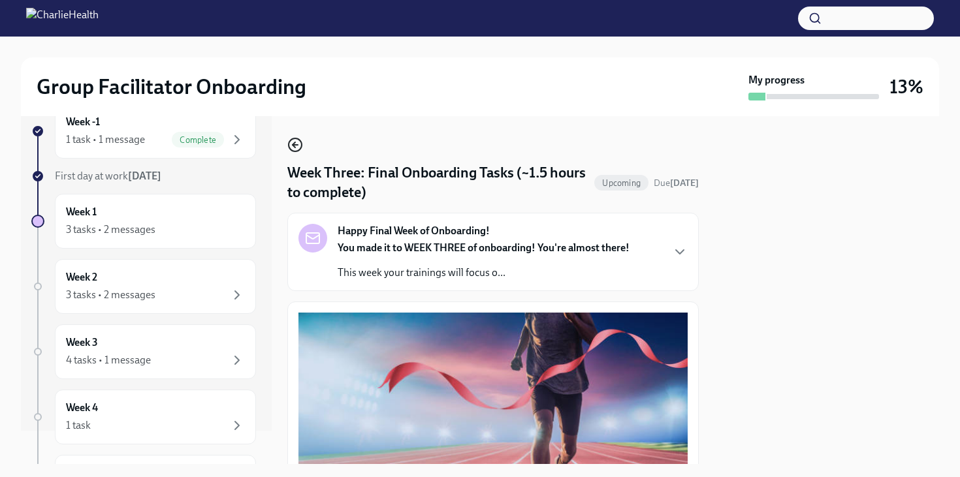
click at [295, 144] on icon "button" at bounding box center [295, 145] width 16 height 16
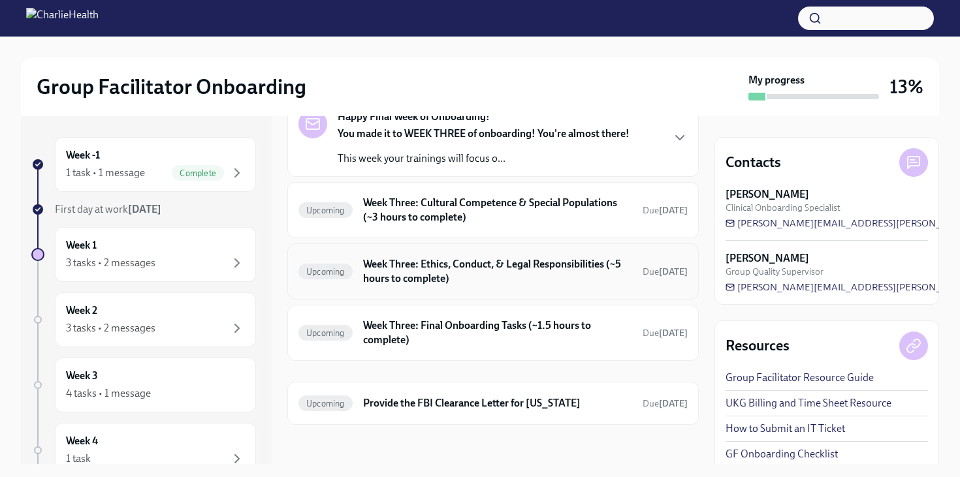
scroll to position [80, 0]
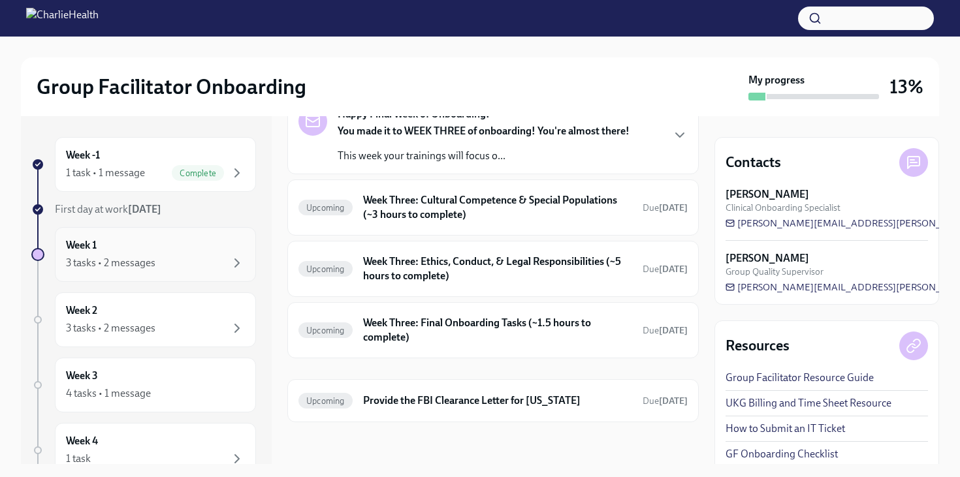
click at [168, 257] on div "3 tasks • 2 messages" at bounding box center [155, 263] width 179 height 16
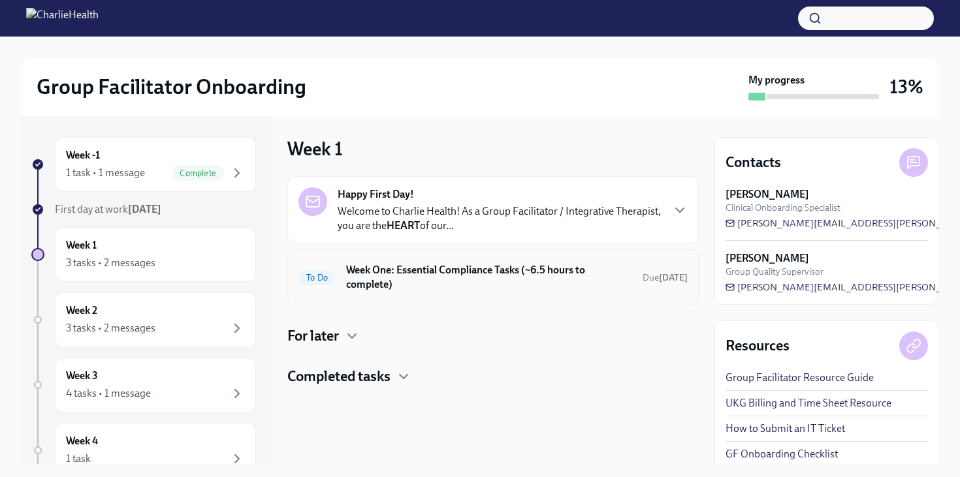
click at [434, 276] on h6 "Week One: Essential Compliance Tasks (~6.5 hours to complete)" at bounding box center [489, 277] width 286 height 29
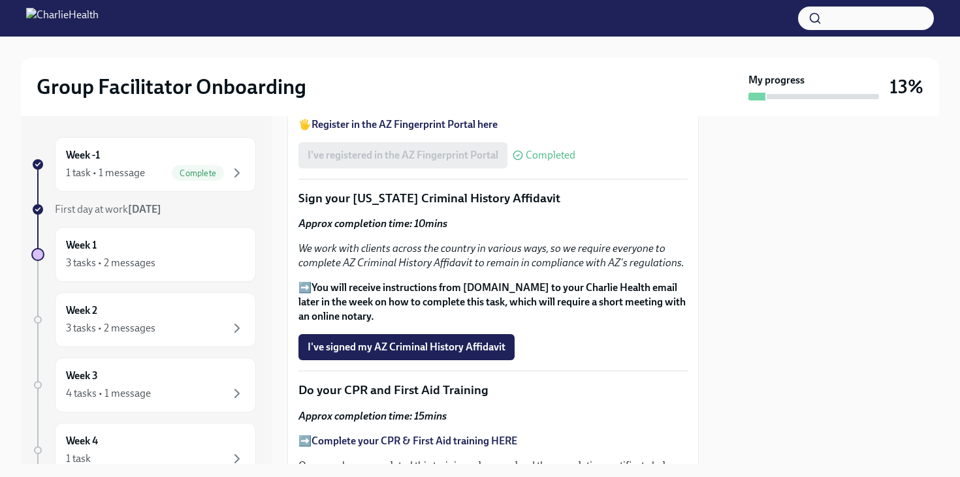
scroll to position [1645, 0]
click at [169, 345] on div "Week 2 3 tasks • 2 messages" at bounding box center [155, 320] width 201 height 55
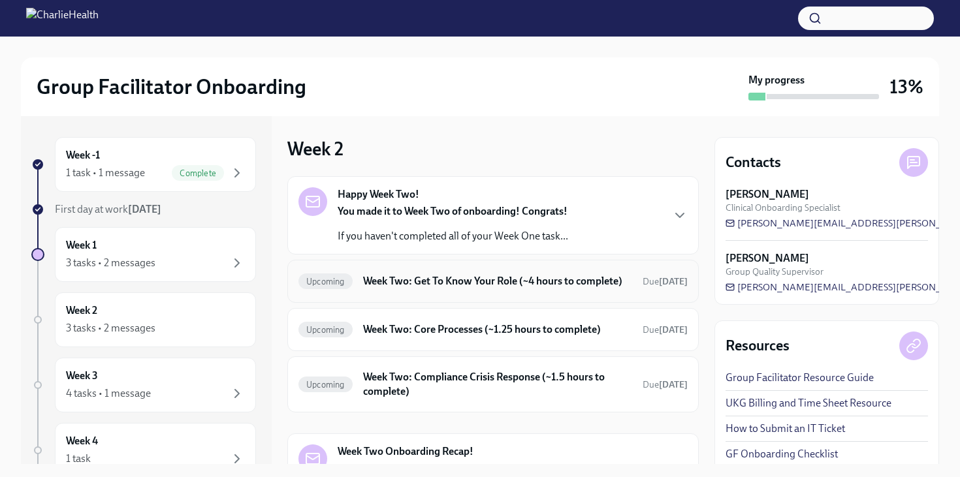
click at [461, 289] on h6 "Week Two: Get To Know Your Role (~4 hours to complete)" at bounding box center [497, 281] width 269 height 14
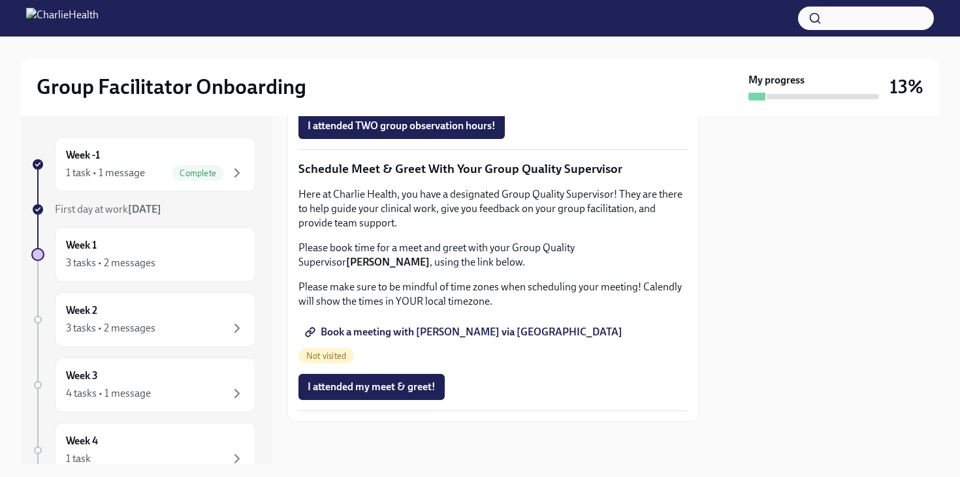
scroll to position [1094, 0]
click at [388, 59] on span "Group Observation Instructions" at bounding box center [386, 52] width 157 height 13
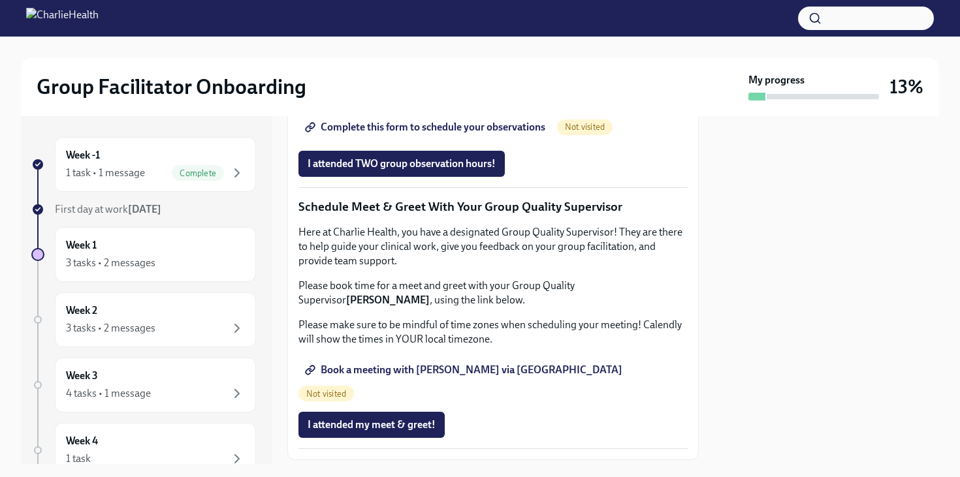
scroll to position [971, 0]
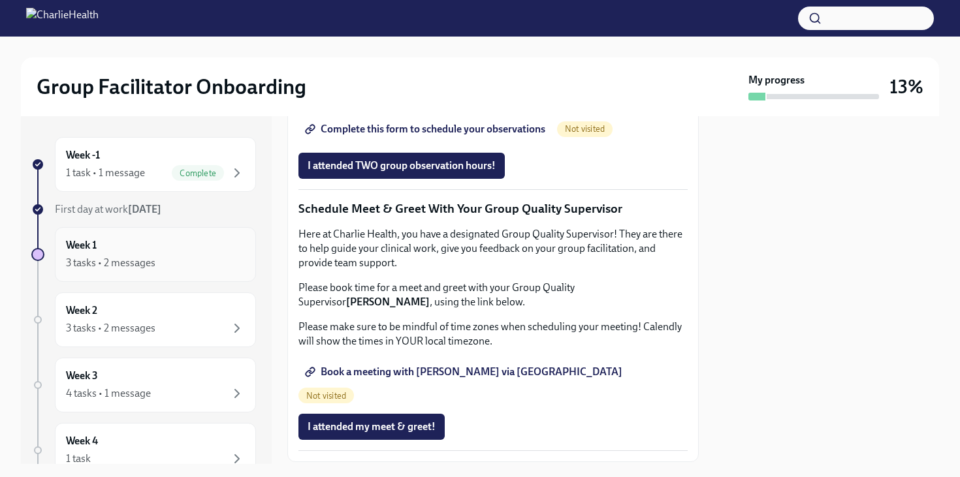
click at [198, 262] on div "3 tasks • 2 messages" at bounding box center [155, 263] width 179 height 16
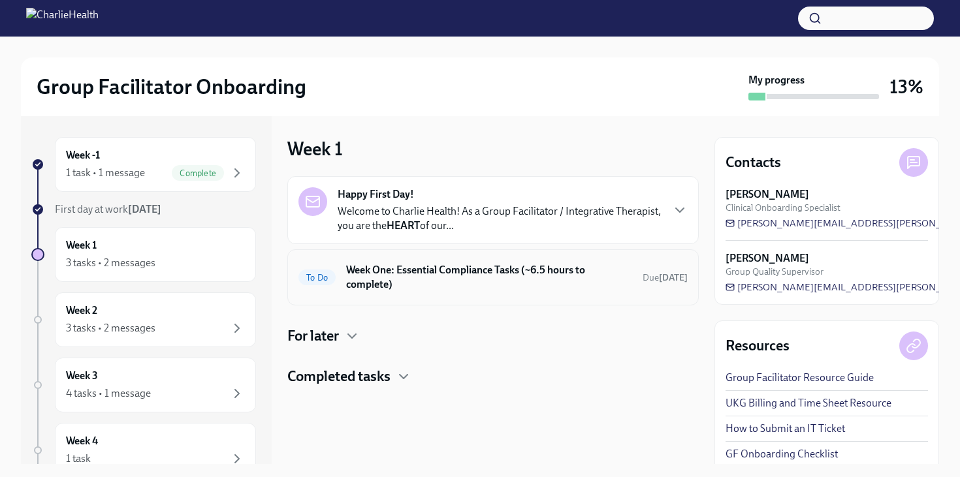
click at [408, 279] on h6 "Week One: Essential Compliance Tasks (~6.5 hours to complete)" at bounding box center [489, 277] width 286 height 29
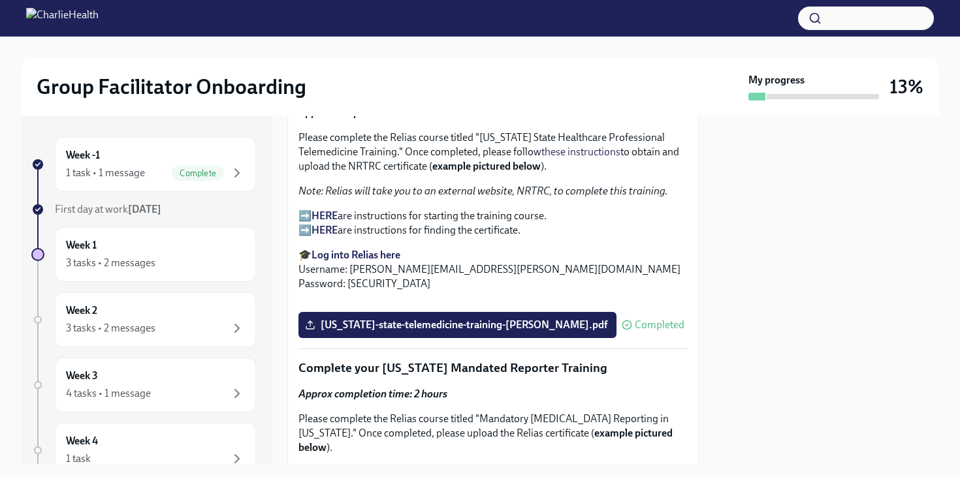
scroll to position [2066, 0]
